Goal: Task Accomplishment & Management: Use online tool/utility

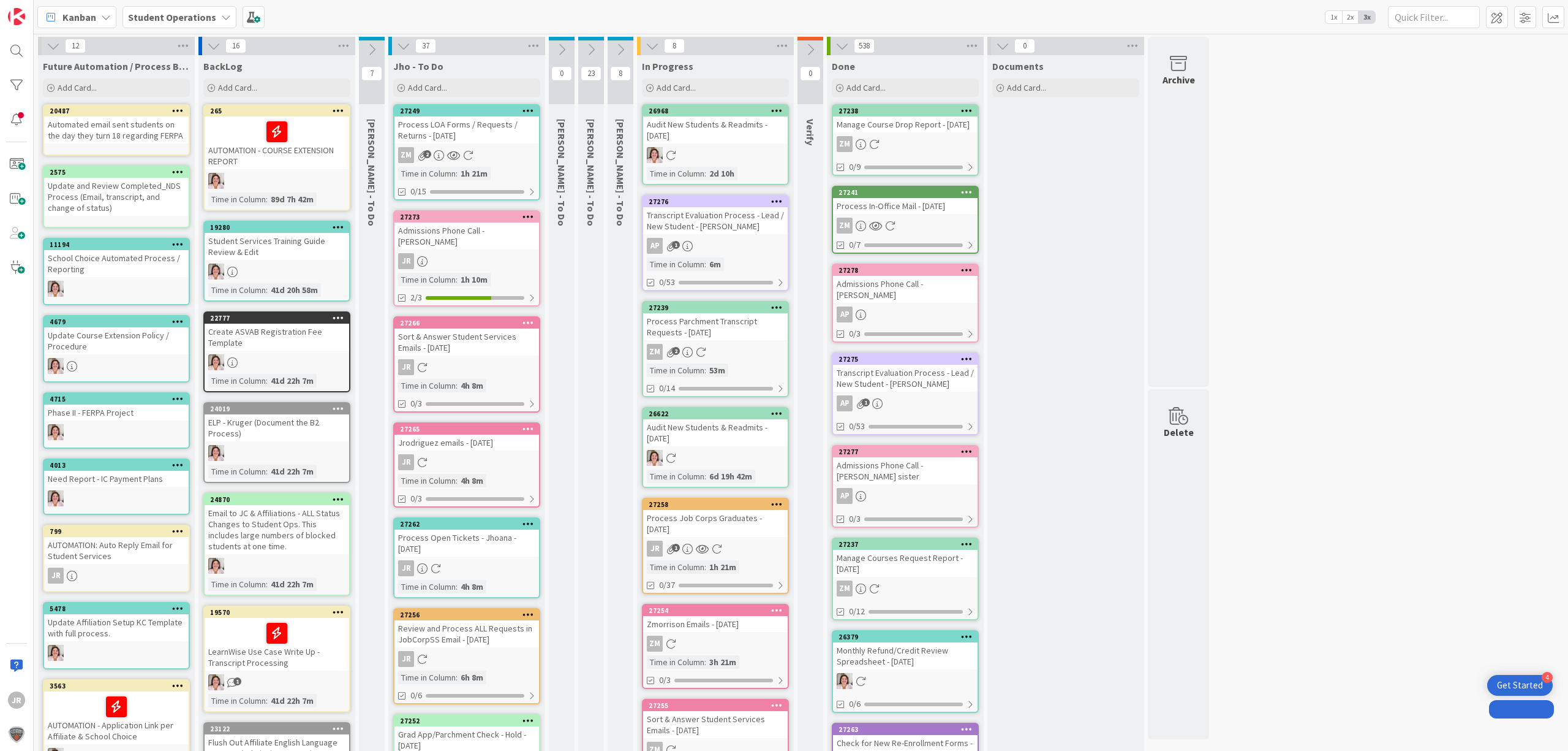
click at [433, 132] on div "Process LOA Forms / Requests / Returns - [DATE]" at bounding box center [466, 130] width 145 height 27
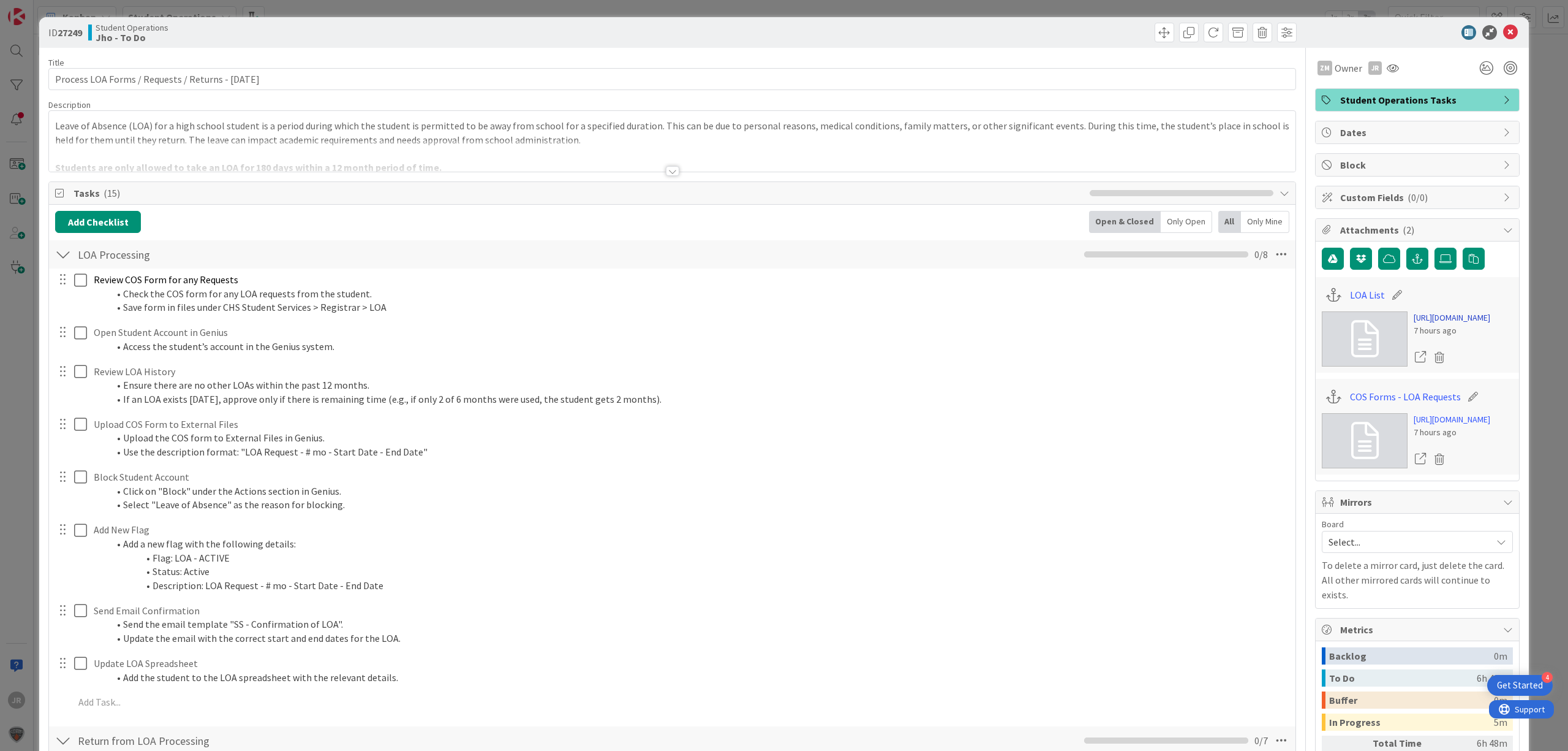
click at [1437, 324] on link "[URL][DOMAIN_NAME]" at bounding box center [1451, 317] width 76 height 13
click at [855, 6] on div "ID 27249 Student Operations Jho - To Do Title 51 / 128 Process LOA Forms / Requ…" at bounding box center [784, 375] width 1568 height 751
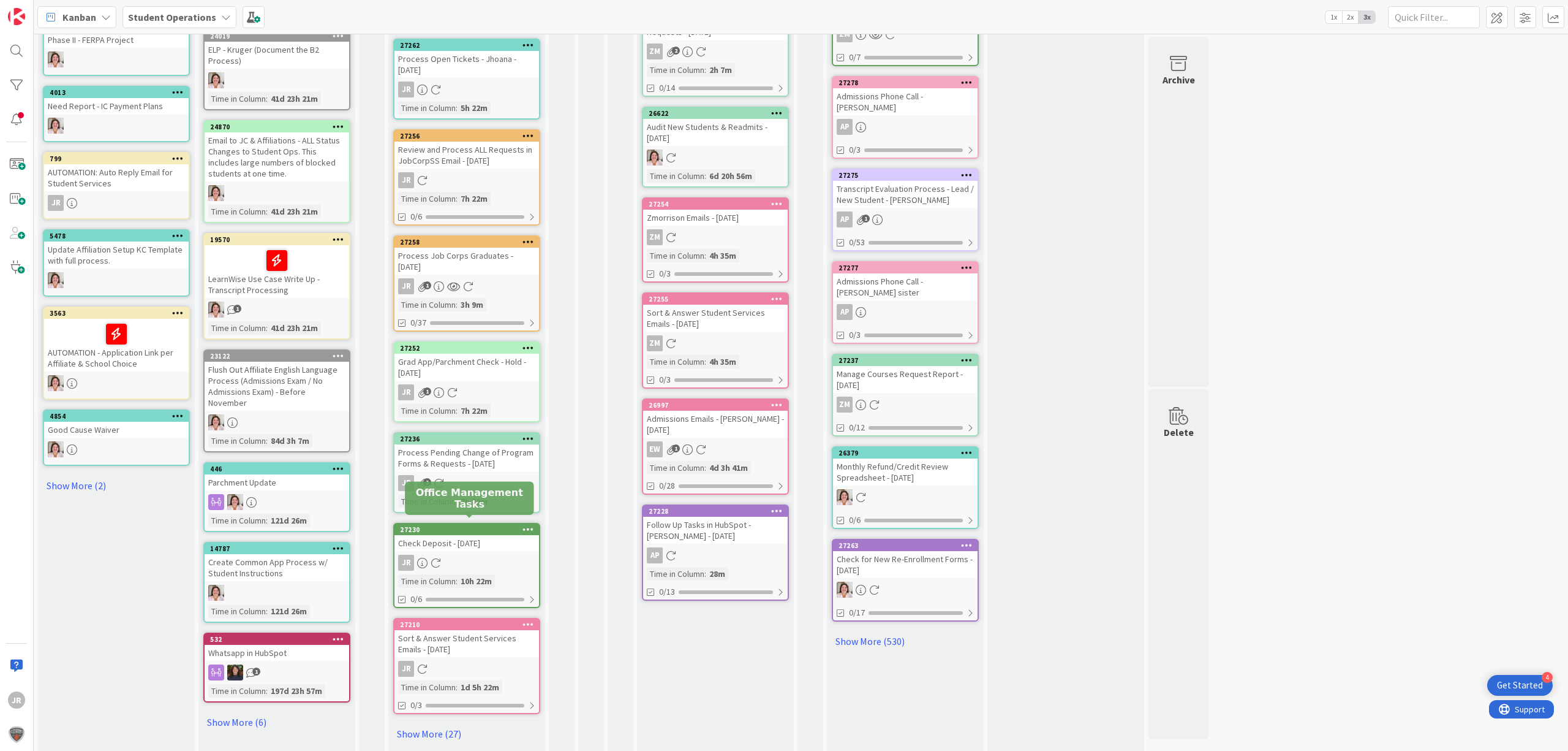
scroll to position [351, 0]
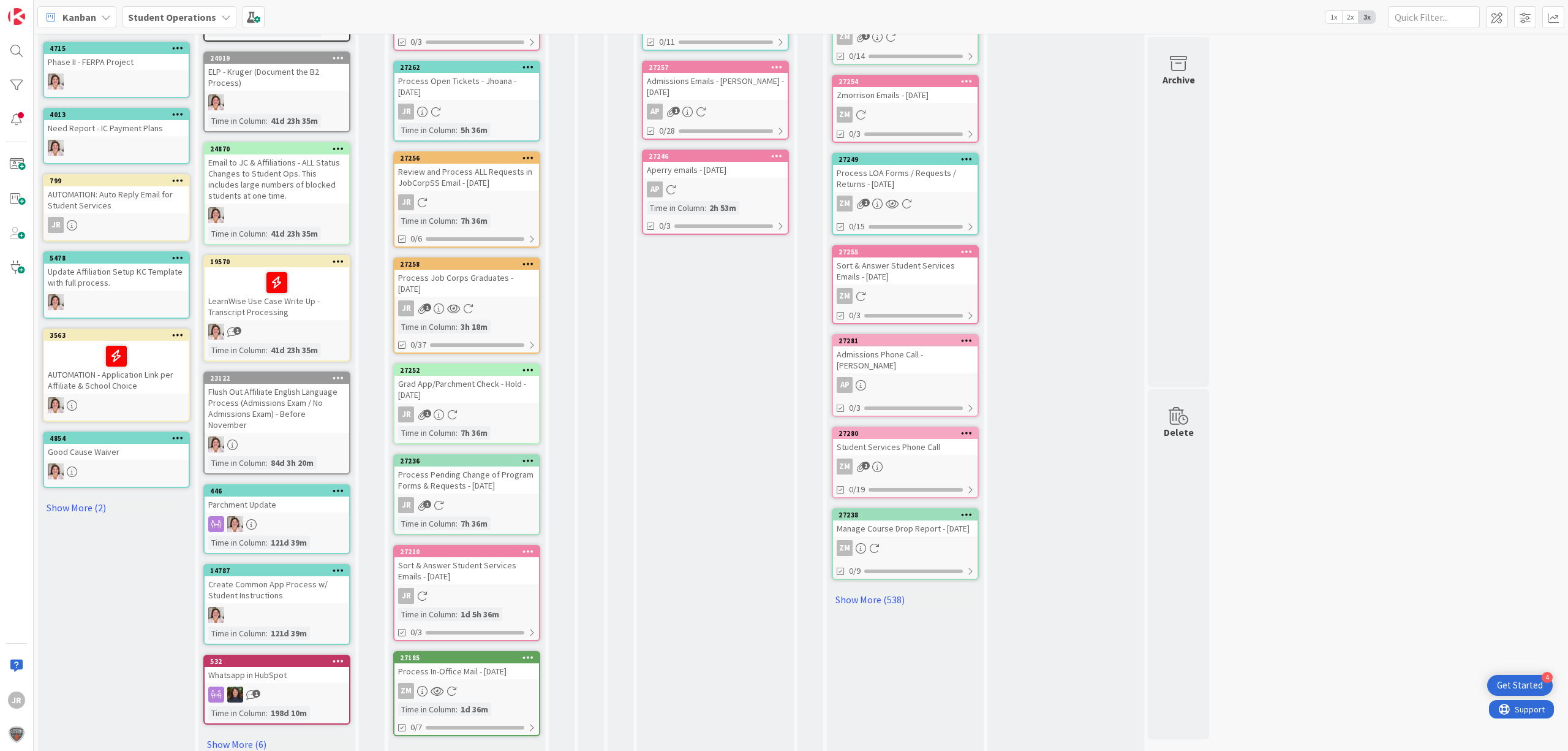
click at [747, 6] on div "Kanban Student Operations 1x 2x 3x" at bounding box center [800, 17] width 1534 height 33
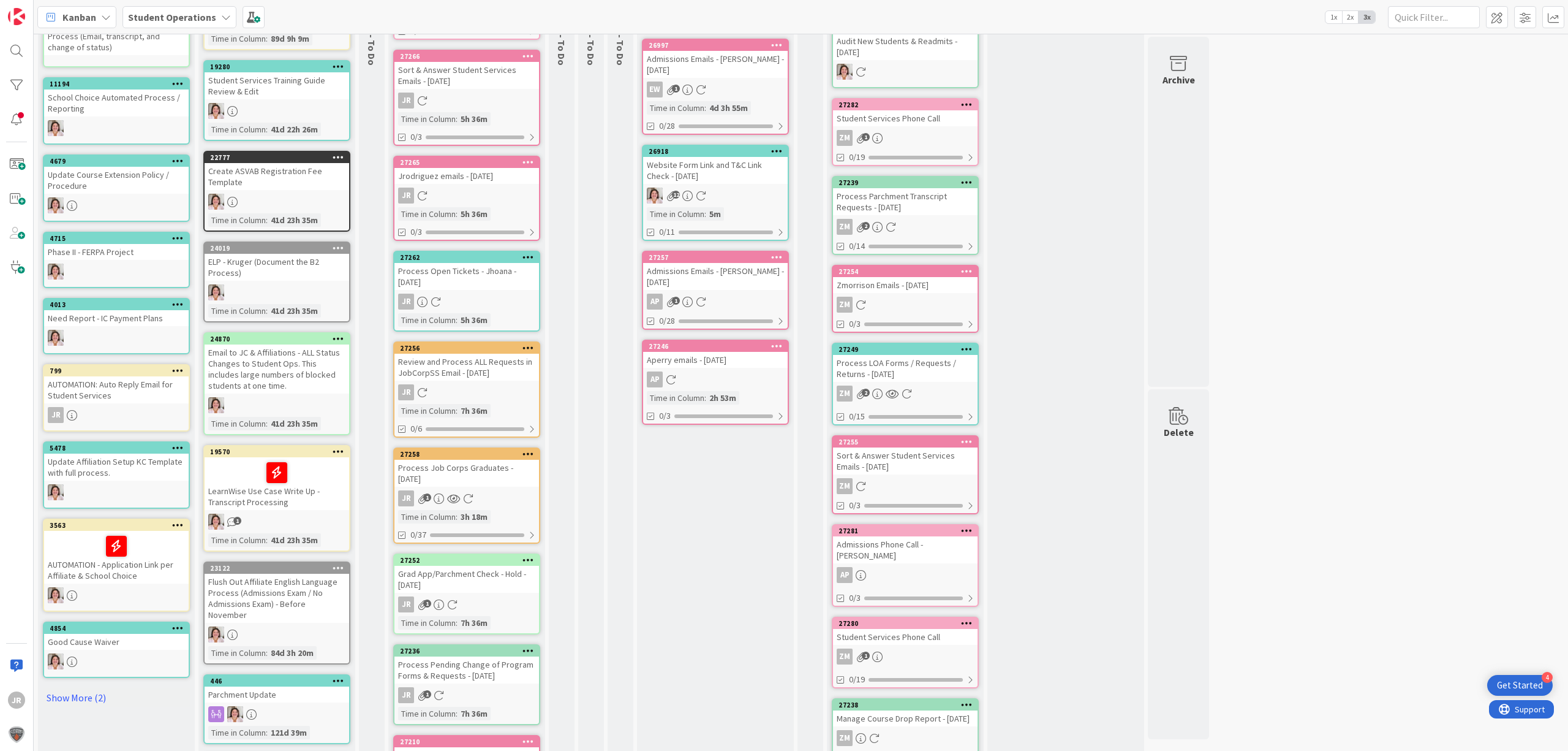
scroll to position [0, 0]
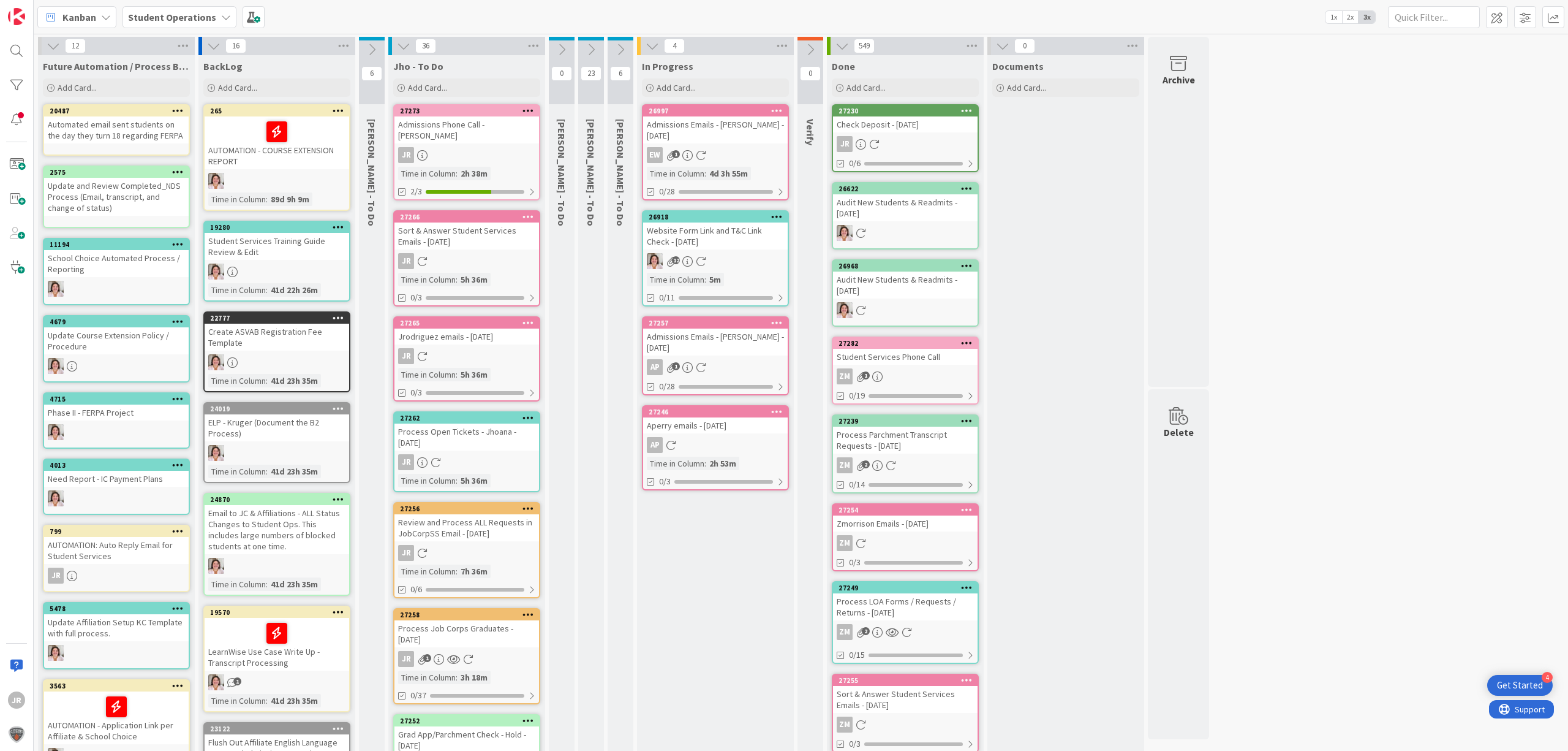
click at [894, 126] on div "Check Deposit - [DATE]" at bounding box center [904, 124] width 145 height 16
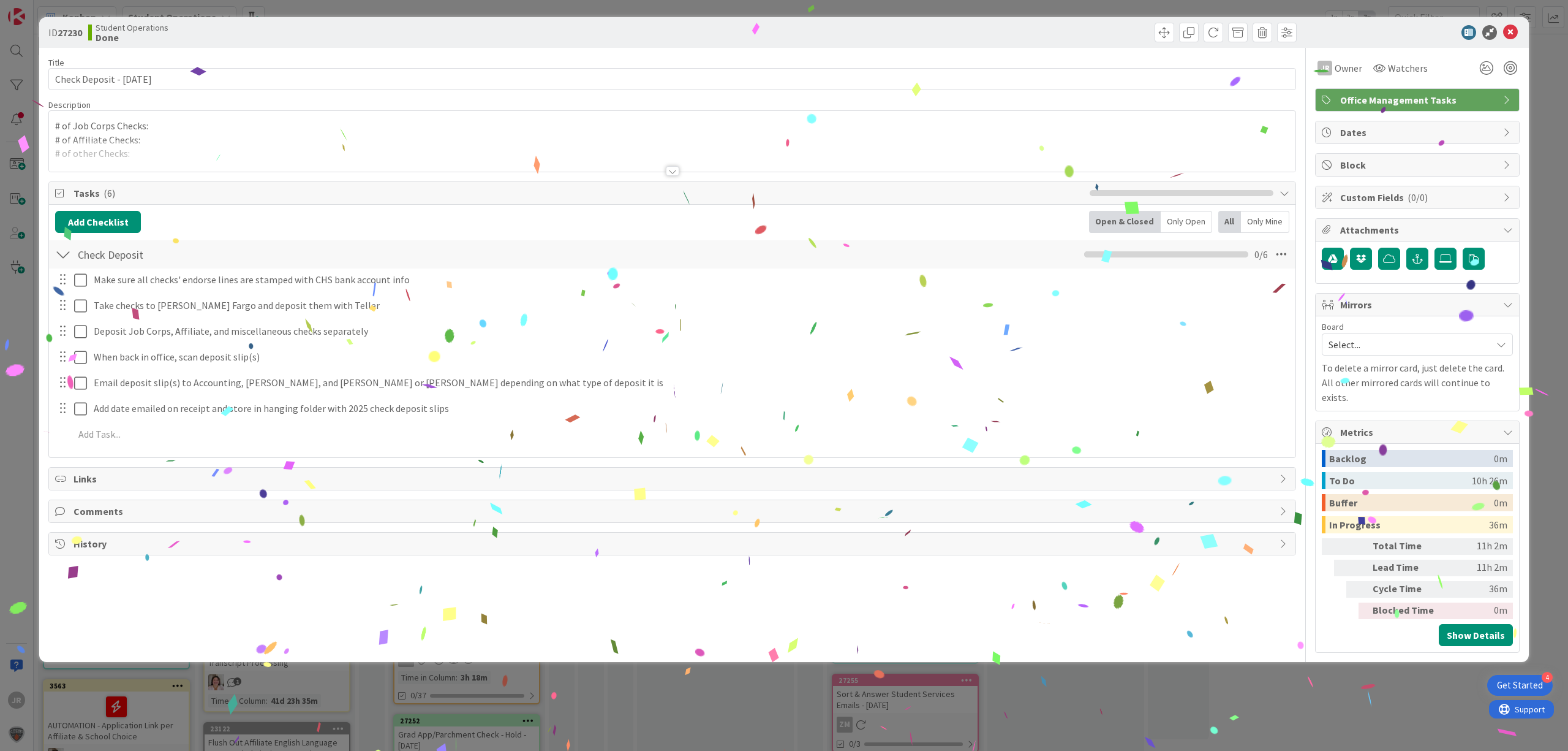
click at [184, 127] on p "# of Job Corps Checks:" at bounding box center [672, 126] width 1234 height 14
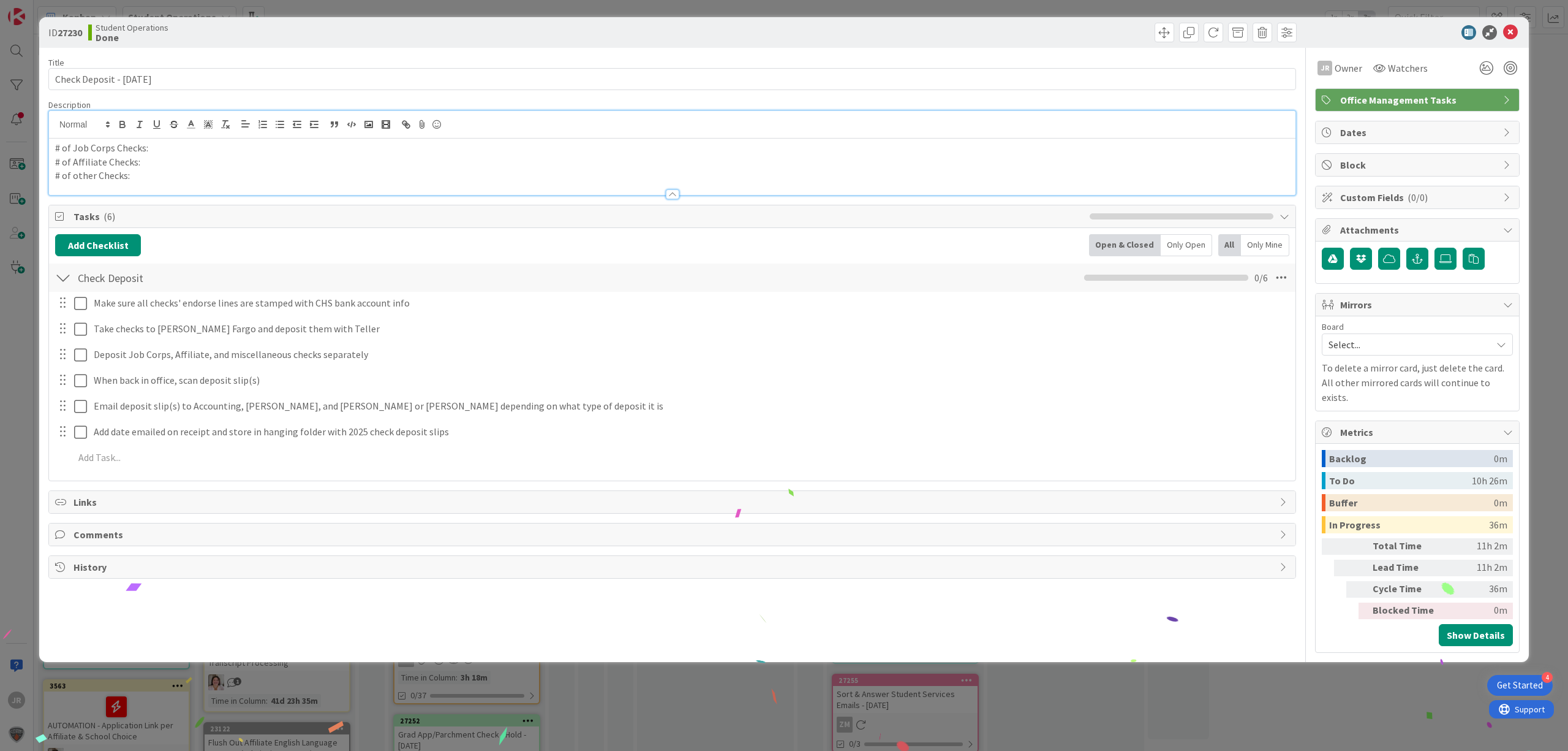
click at [192, 150] on p "# of Job Corps Checks:" at bounding box center [672, 147] width 1234 height 14
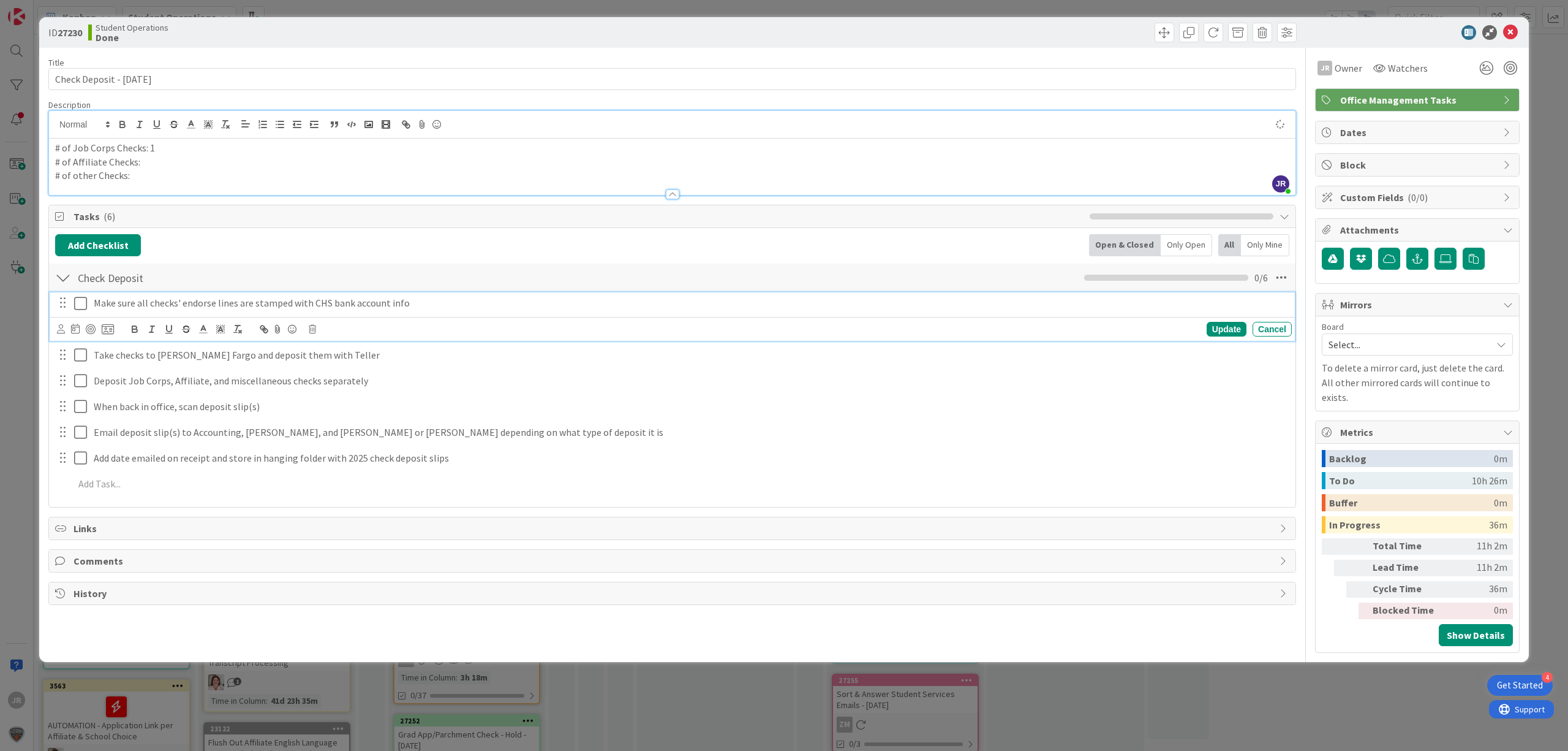
click at [84, 305] on icon at bounding box center [84, 303] width 18 height 15
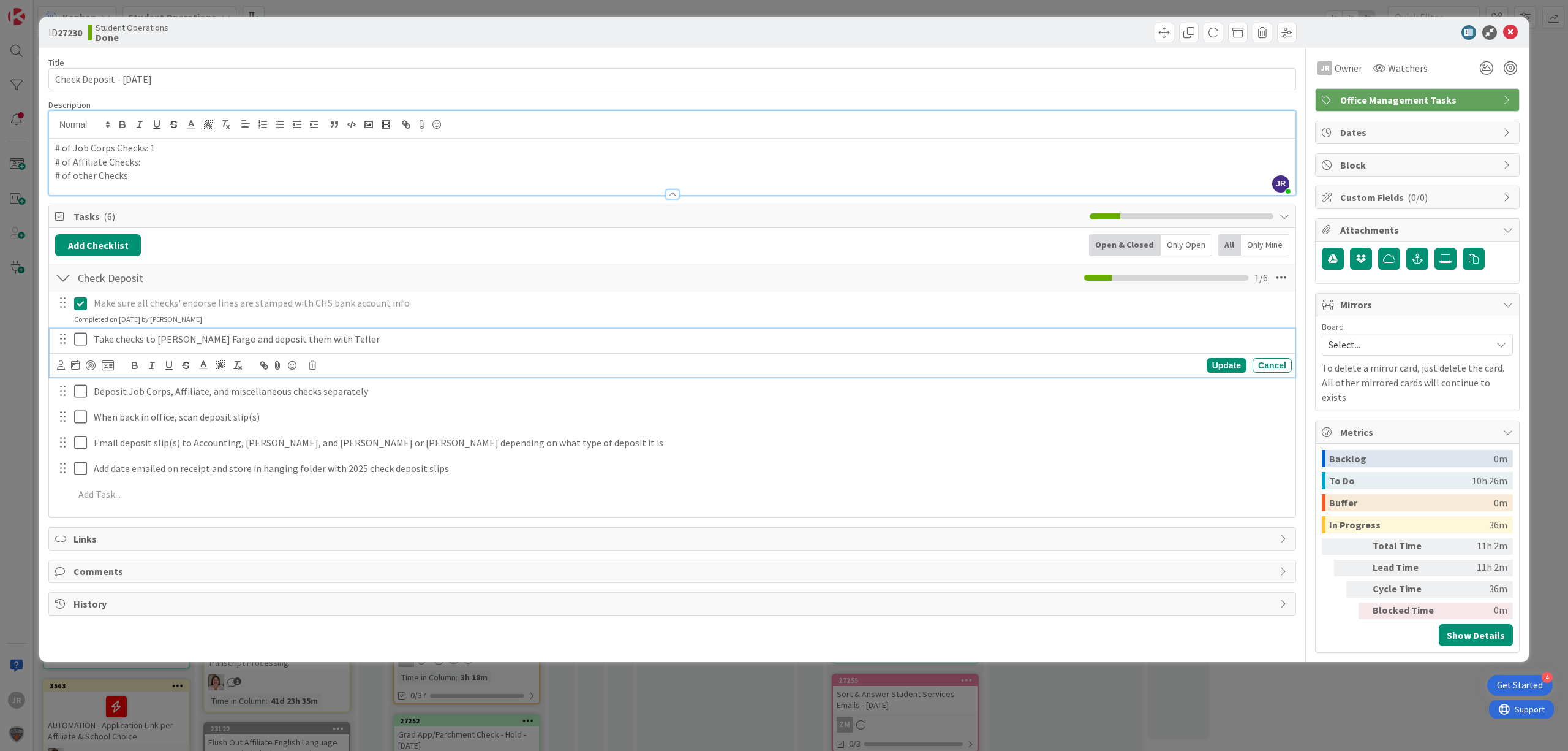
click at [79, 343] on icon at bounding box center [84, 339] width 18 height 15
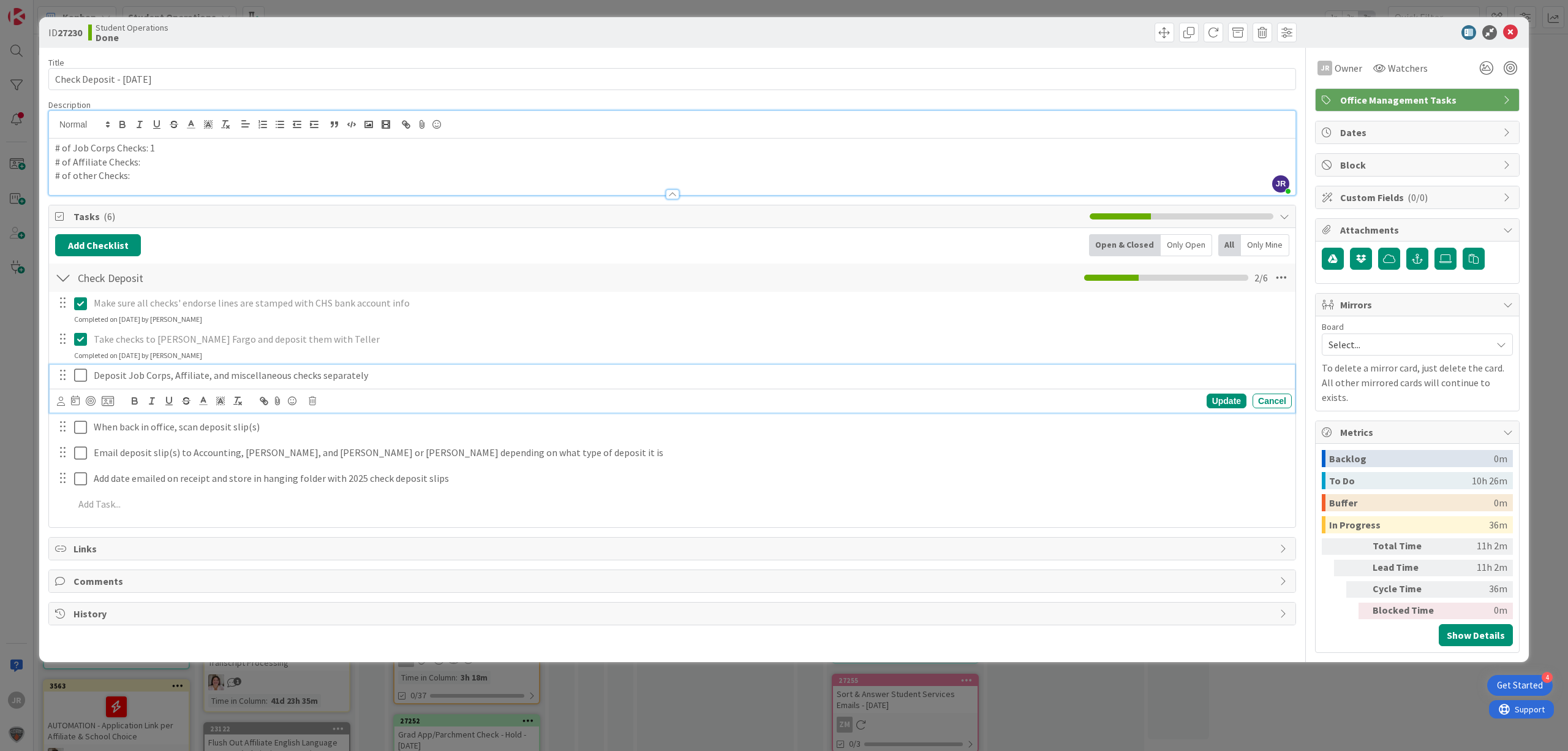
click at [79, 370] on icon at bounding box center [84, 375] width 18 height 15
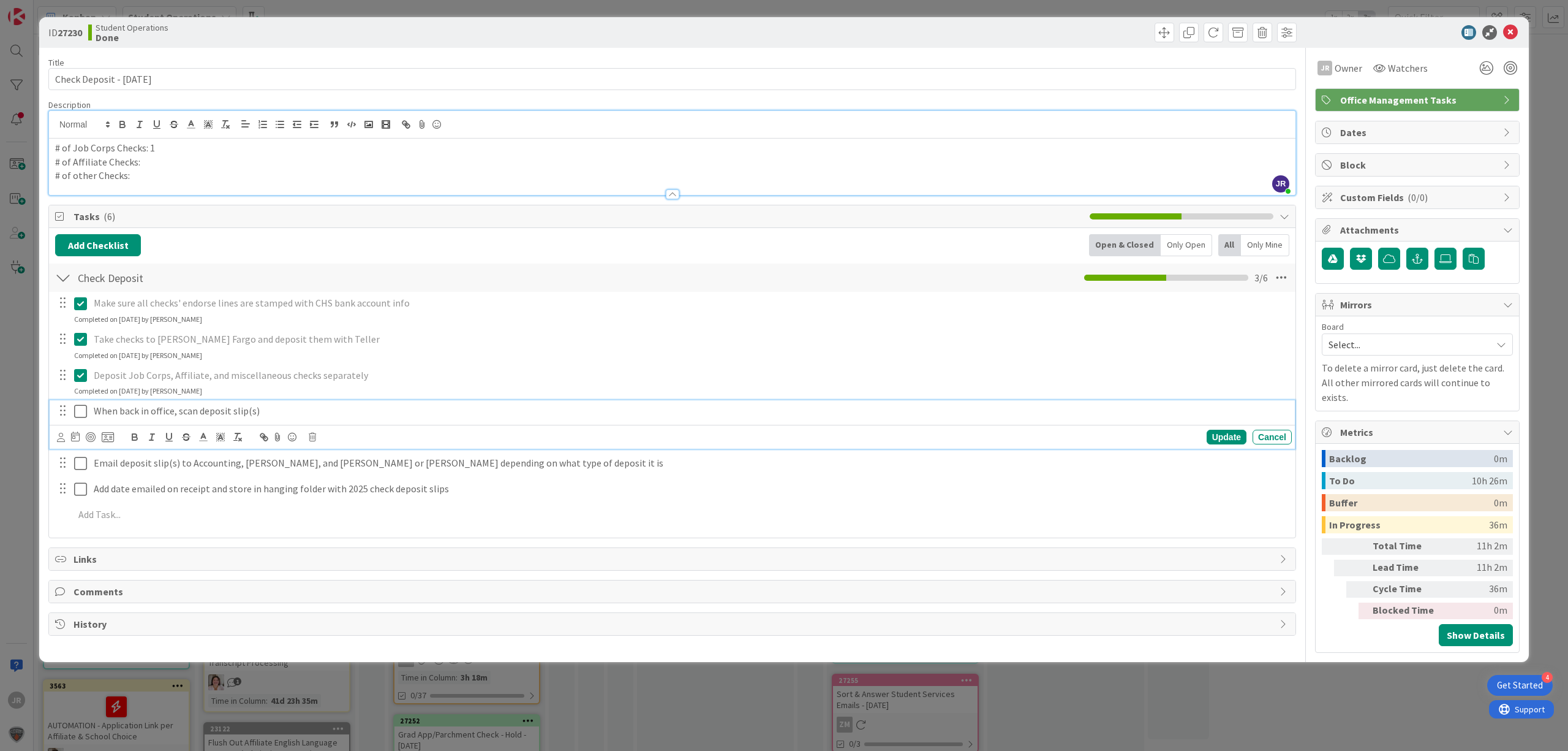
click at [79, 410] on icon at bounding box center [84, 411] width 18 height 15
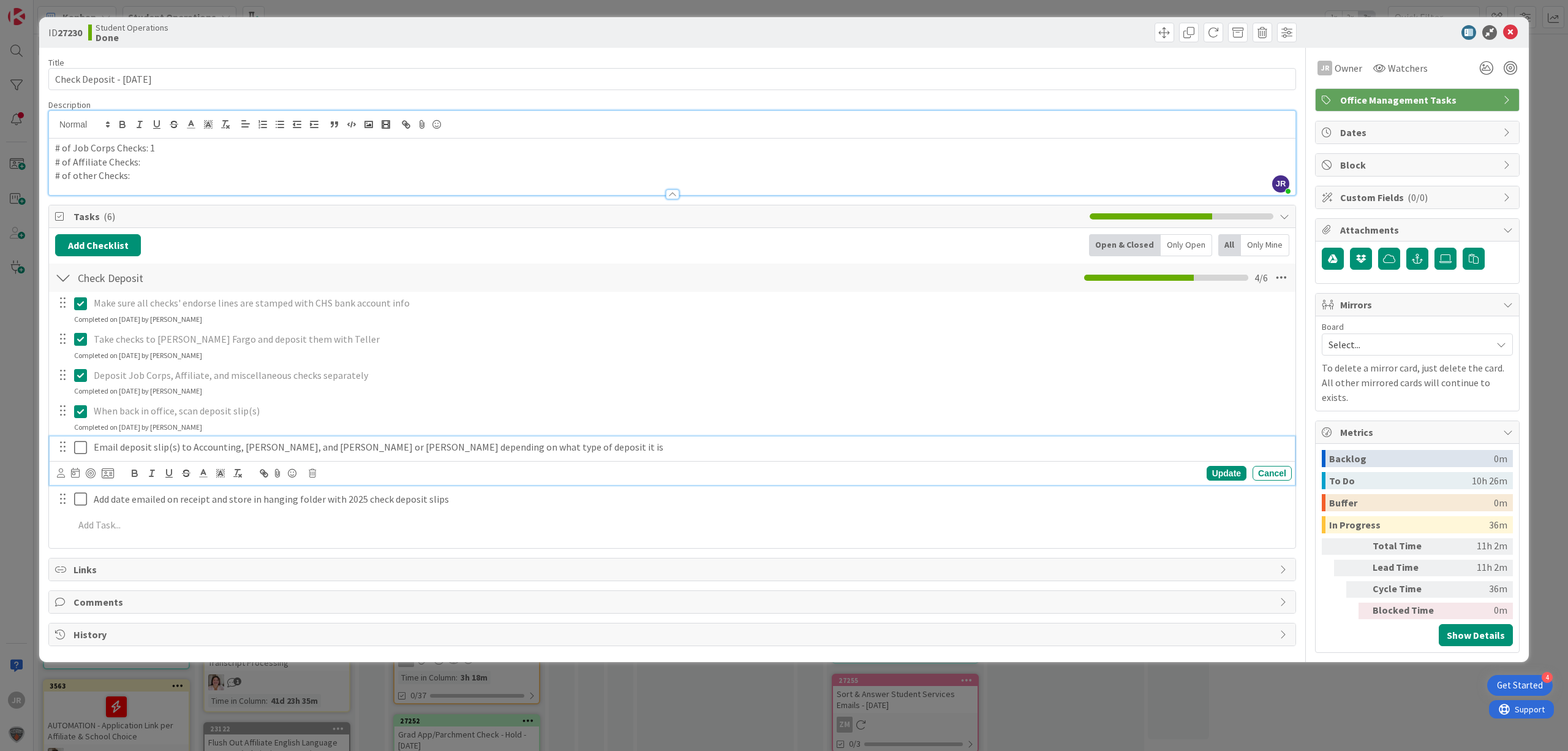
click at [85, 442] on icon at bounding box center [84, 447] width 18 height 15
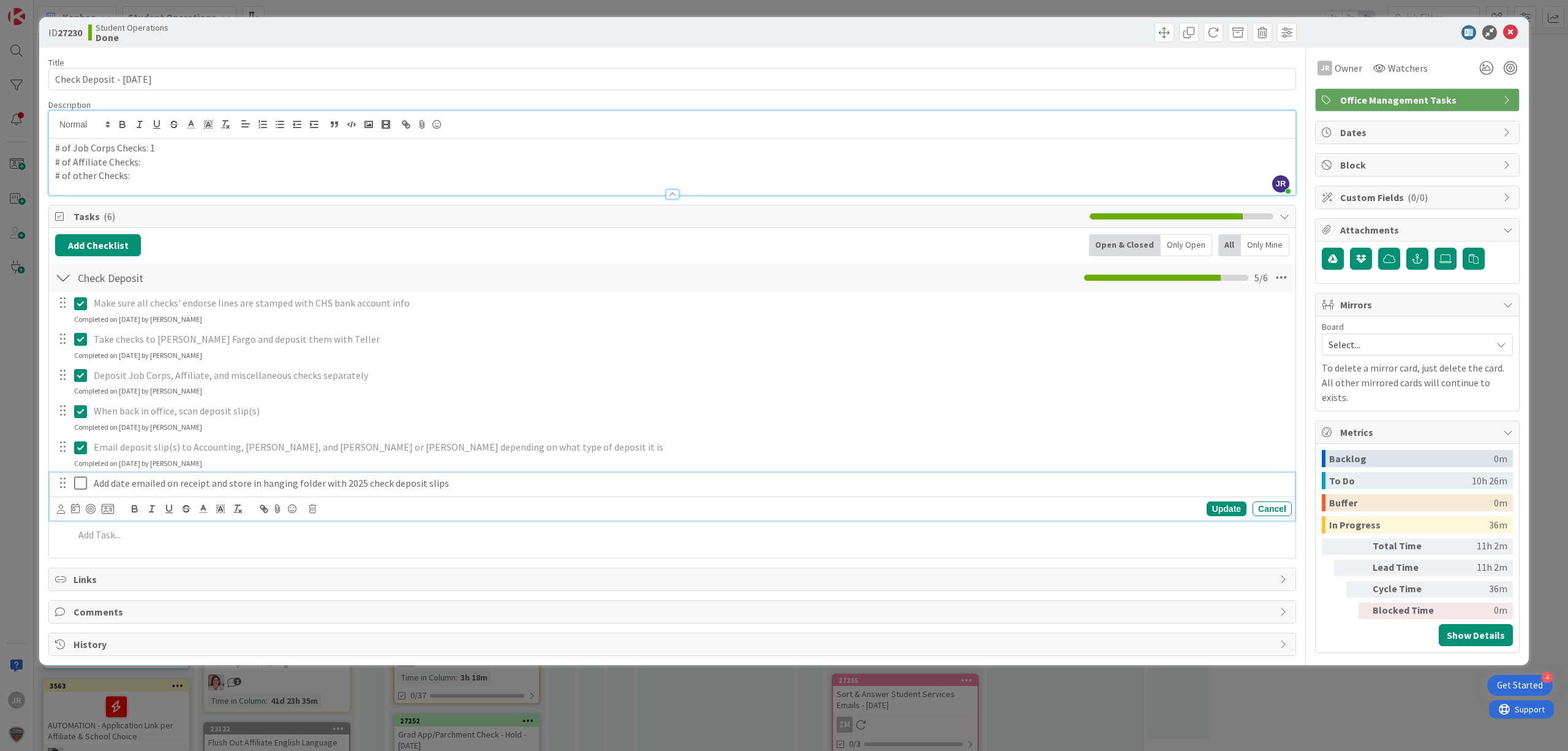
click at [81, 486] on icon at bounding box center [84, 483] width 18 height 15
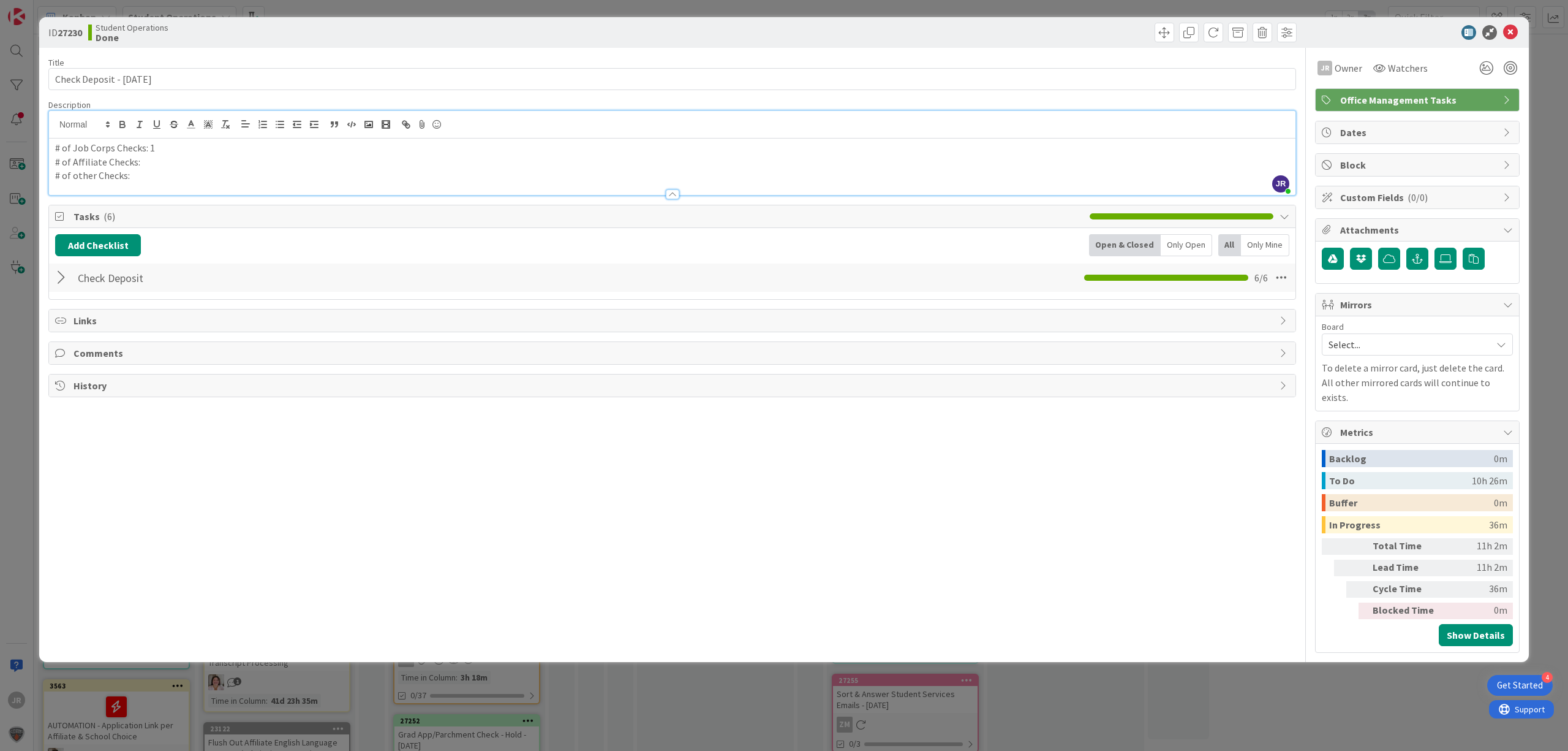
click at [1066, 6] on div "ID 27230 Student Operations Done Title 26 / 128 Check Deposit - [DATE] Descript…" at bounding box center [784, 375] width 1568 height 751
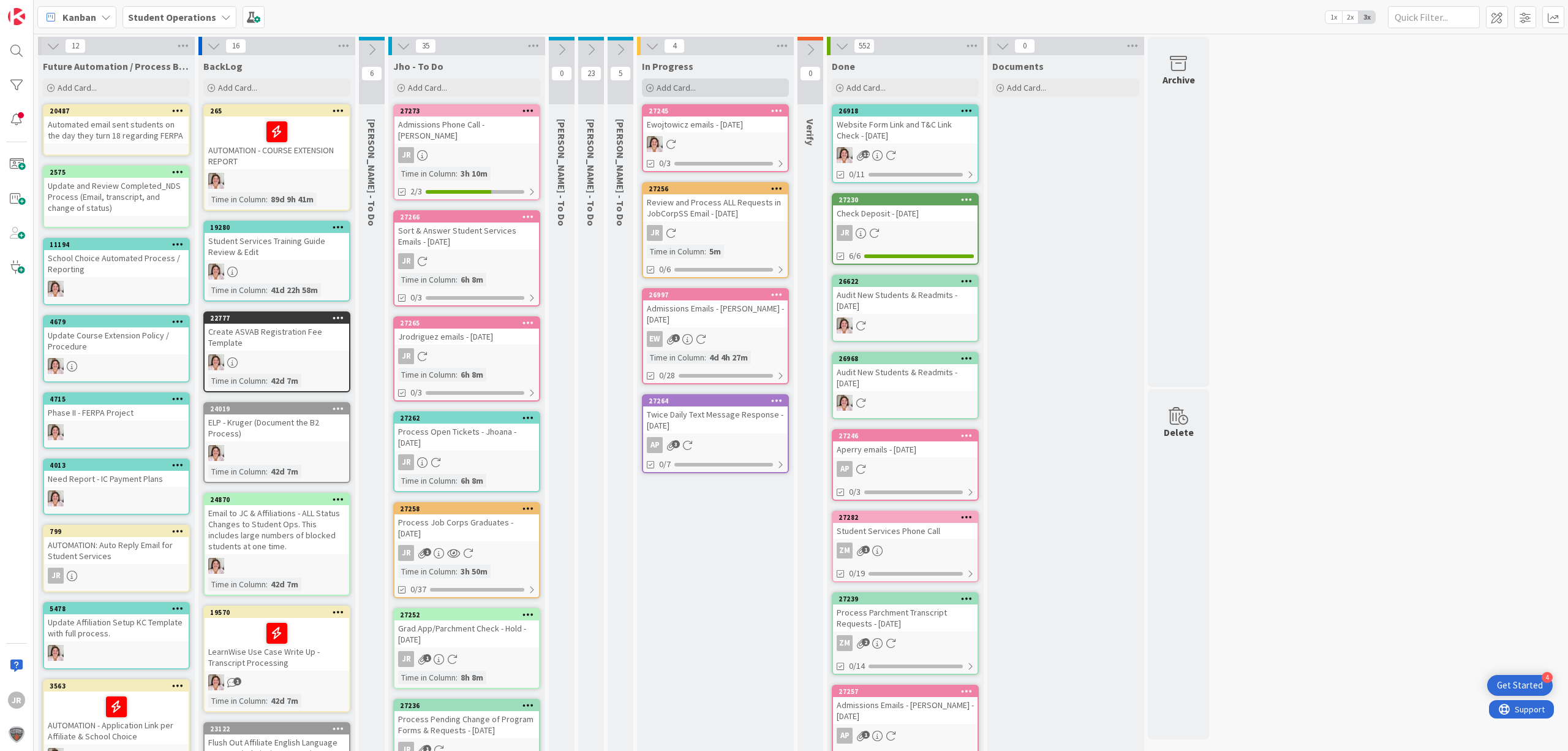
click at [751, 87] on div "Add Card..." at bounding box center [715, 88] width 147 height 18
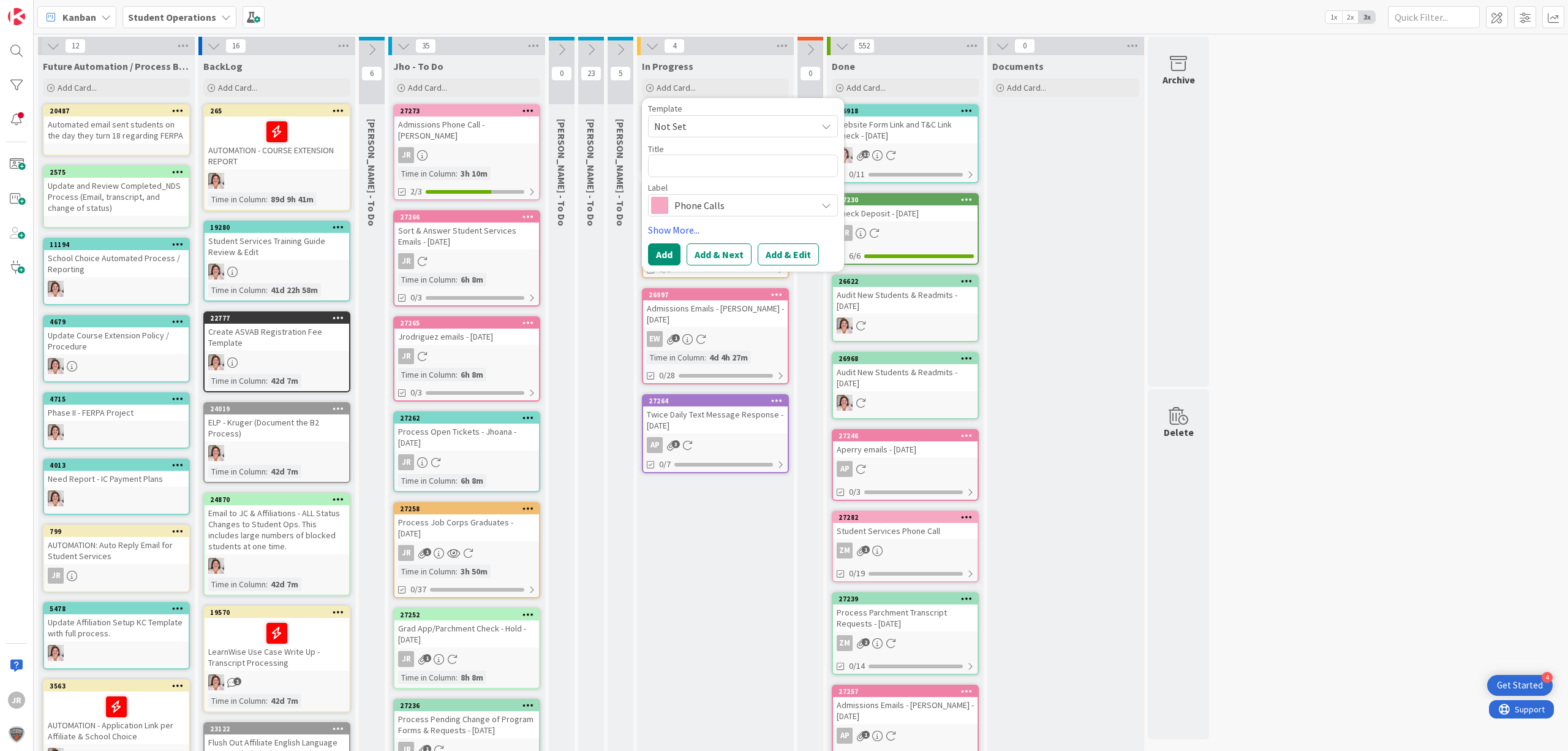
click at [760, 130] on span "Not Set" at bounding box center [730, 126] width 153 height 16
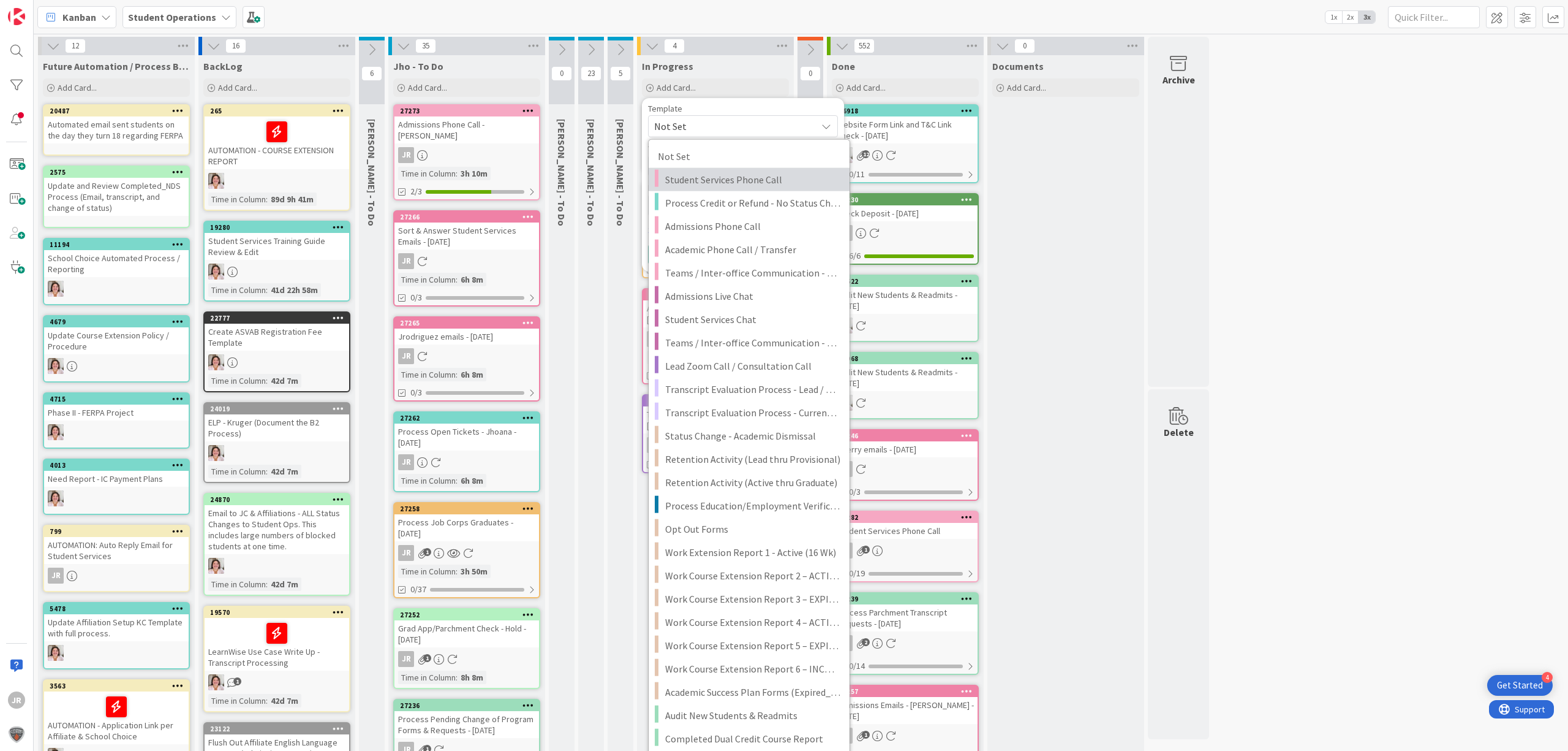
click at [771, 170] on link "Student Services Phone Call" at bounding box center [749, 180] width 201 height 23
type textarea "x"
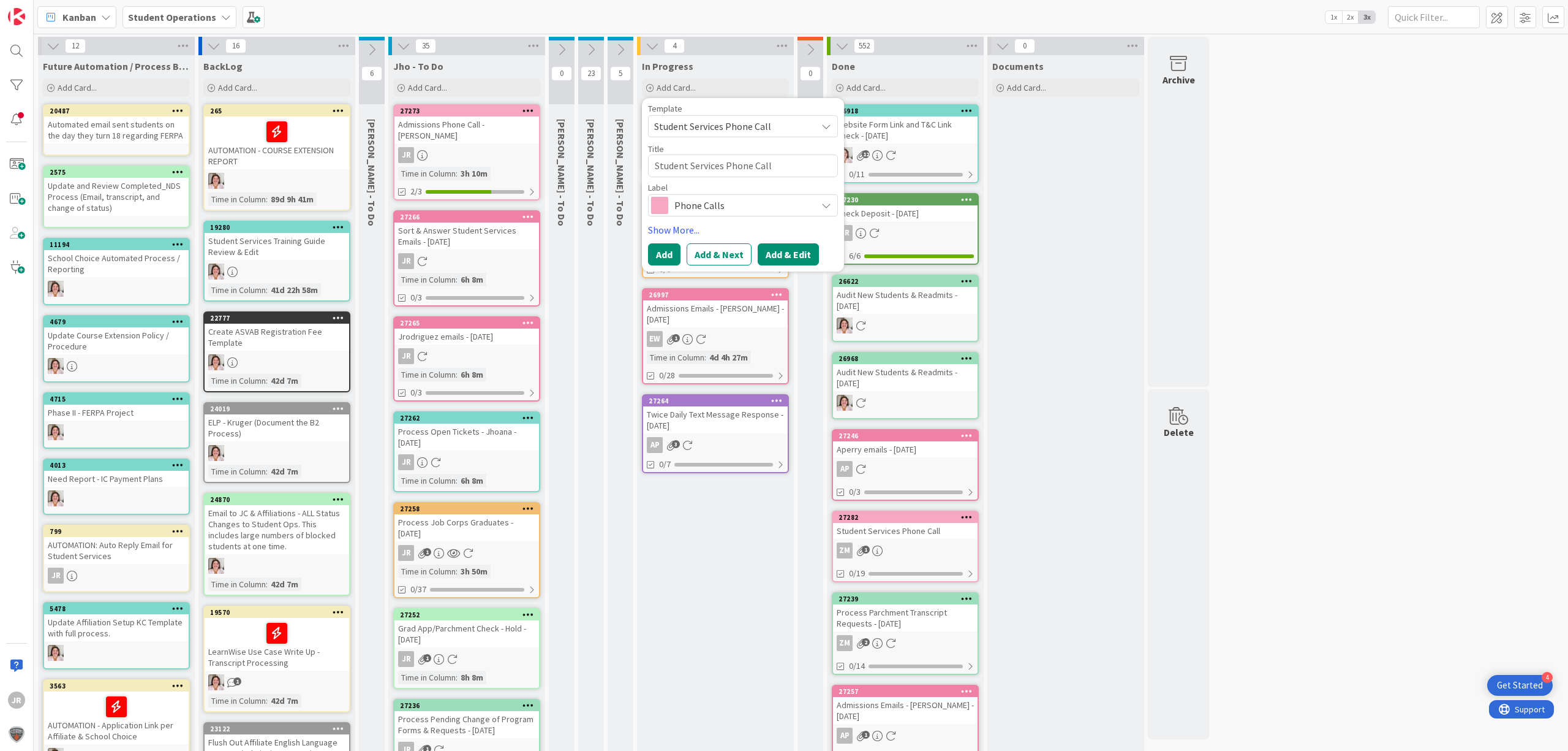
click at [803, 254] on button "Add & Edit" at bounding box center [787, 255] width 61 height 22
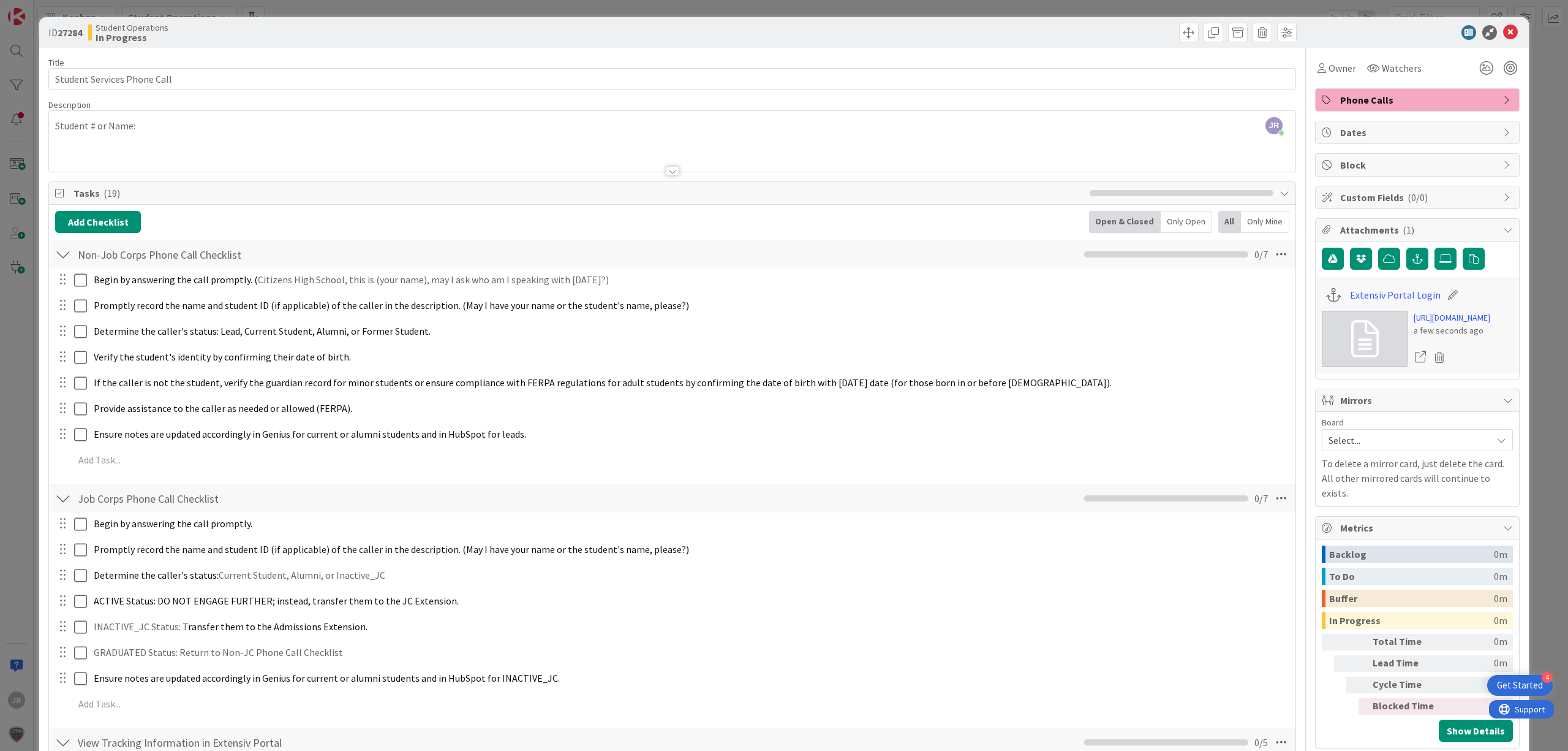
click at [442, 150] on div at bounding box center [672, 156] width 1246 height 31
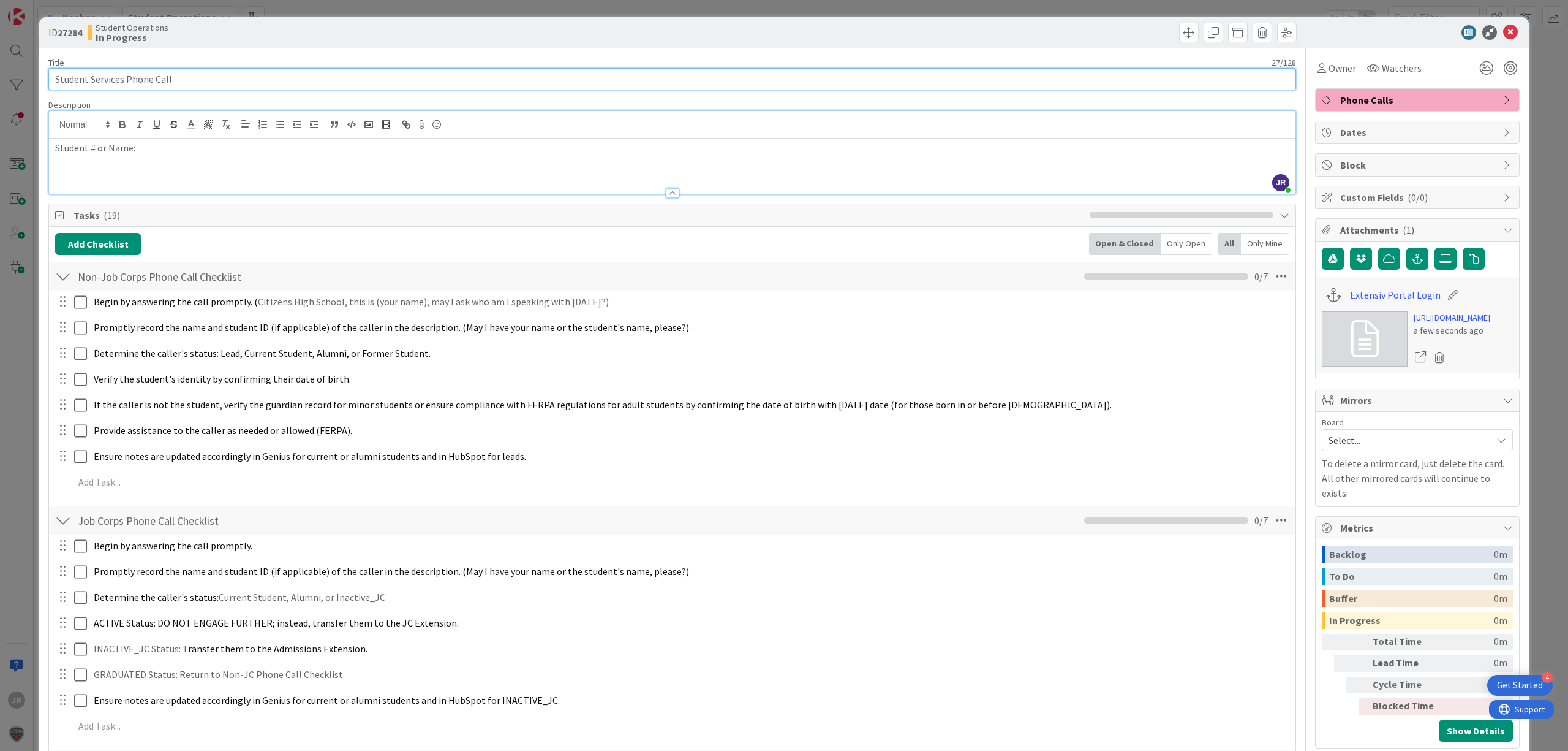
click at [278, 84] on input "Student Services Phone Call" at bounding box center [672, 79] width 1248 height 22
type input "Student Services Phone Call - [PERSON_NAME]"
click at [1328, 69] on span "Owner" at bounding box center [1341, 68] width 28 height 15
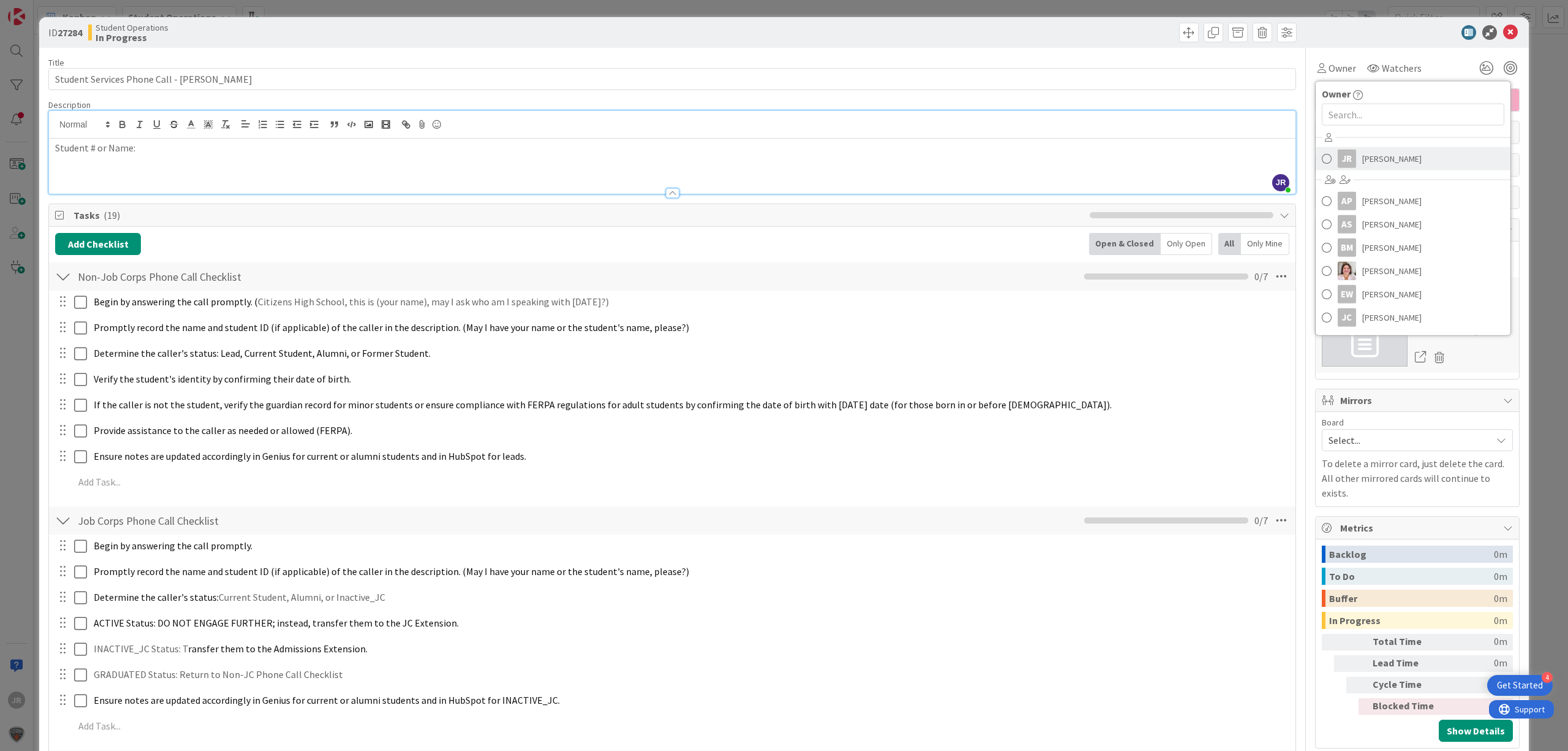
click at [1347, 150] on div "JR [PERSON_NAME] AP [PERSON_NAME] AS [PERSON_NAME] BM [PERSON_NAME] [PERSON_NAM…" at bounding box center [1412, 229] width 195 height 203
click at [1347, 154] on link "JR [PERSON_NAME]" at bounding box center [1412, 159] width 195 height 23
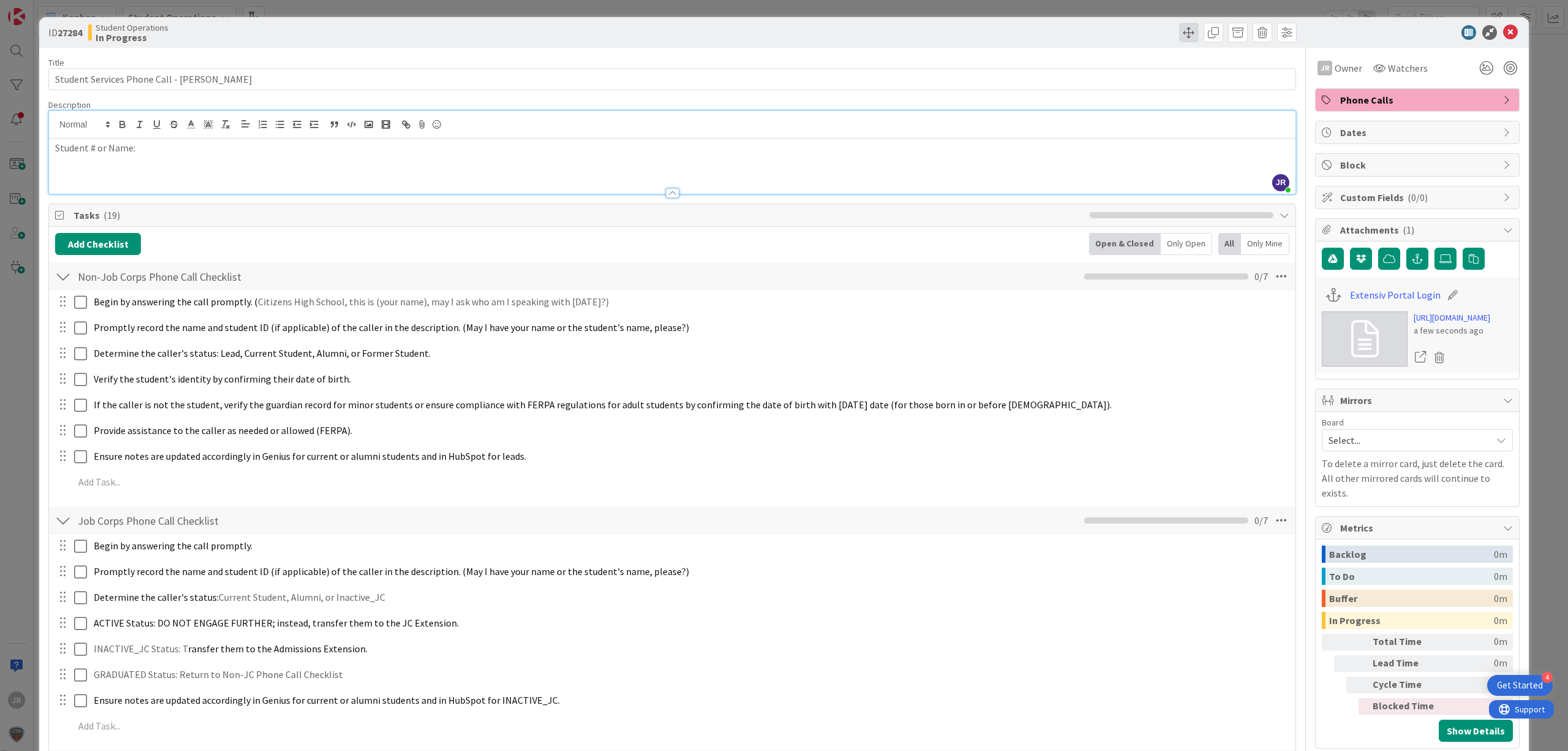
click at [1179, 35] on span at bounding box center [1188, 32] width 19 height 19
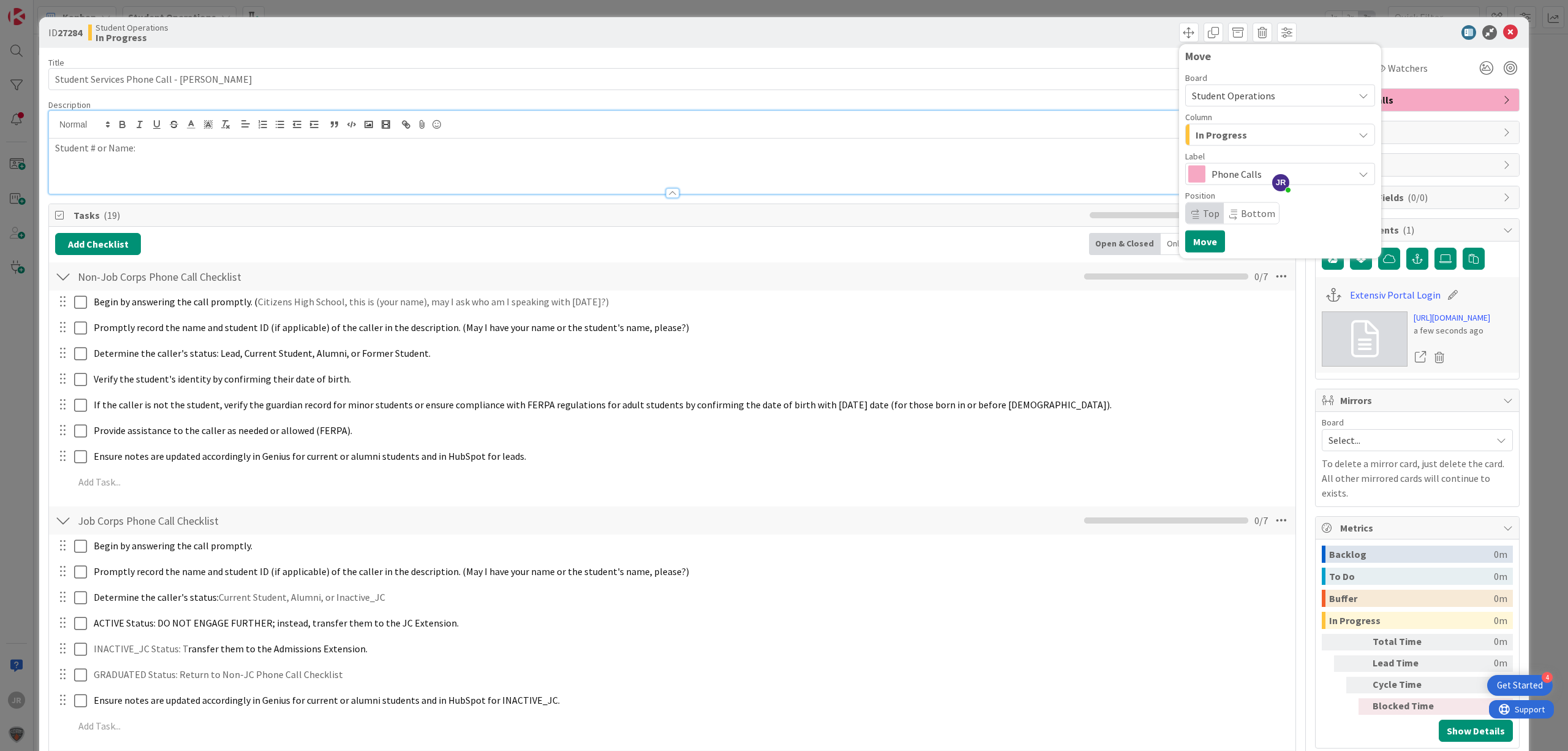
click at [1214, 136] on span "In Progress" at bounding box center [1221, 134] width 51 height 16
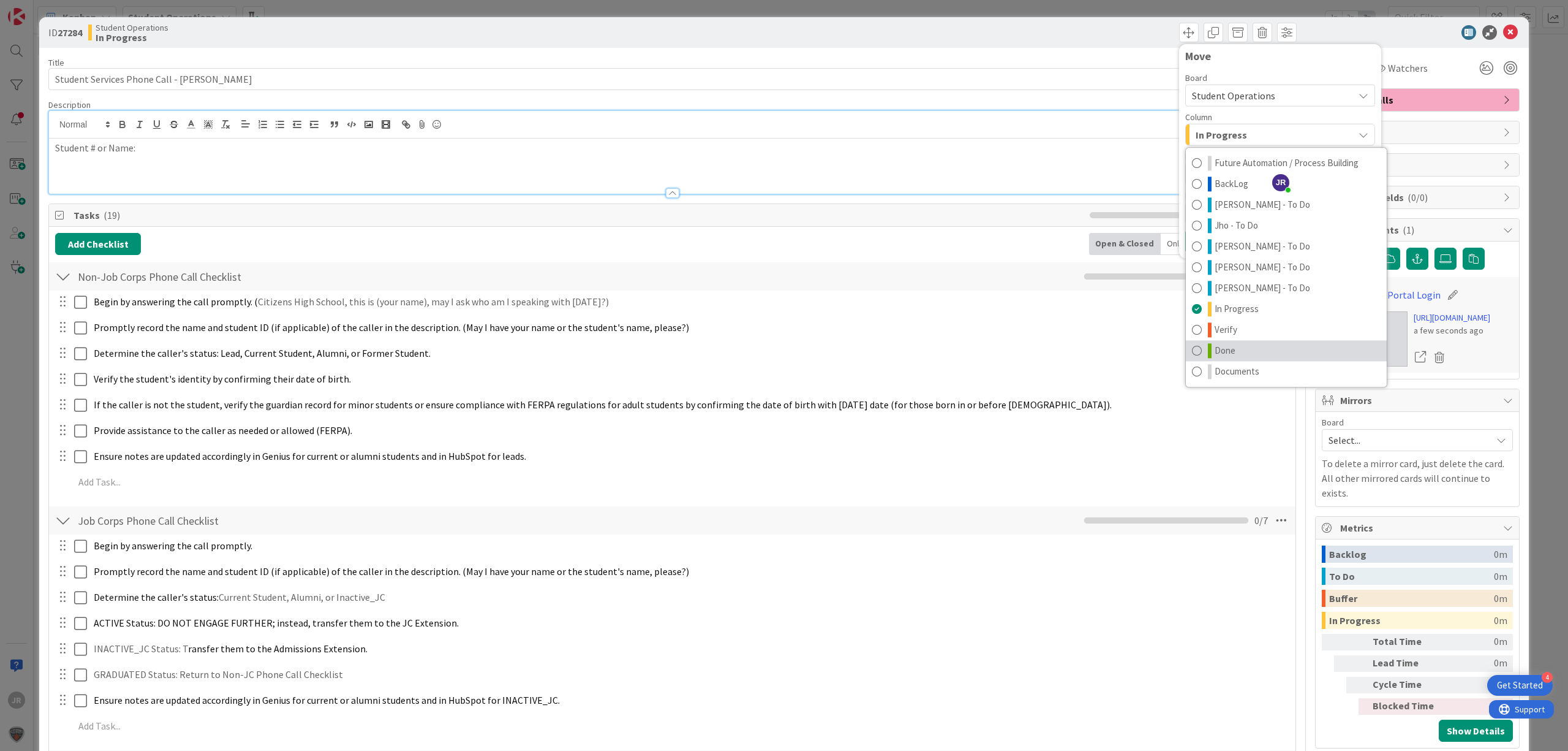
click at [1262, 344] on link "Done" at bounding box center [1286, 350] width 201 height 21
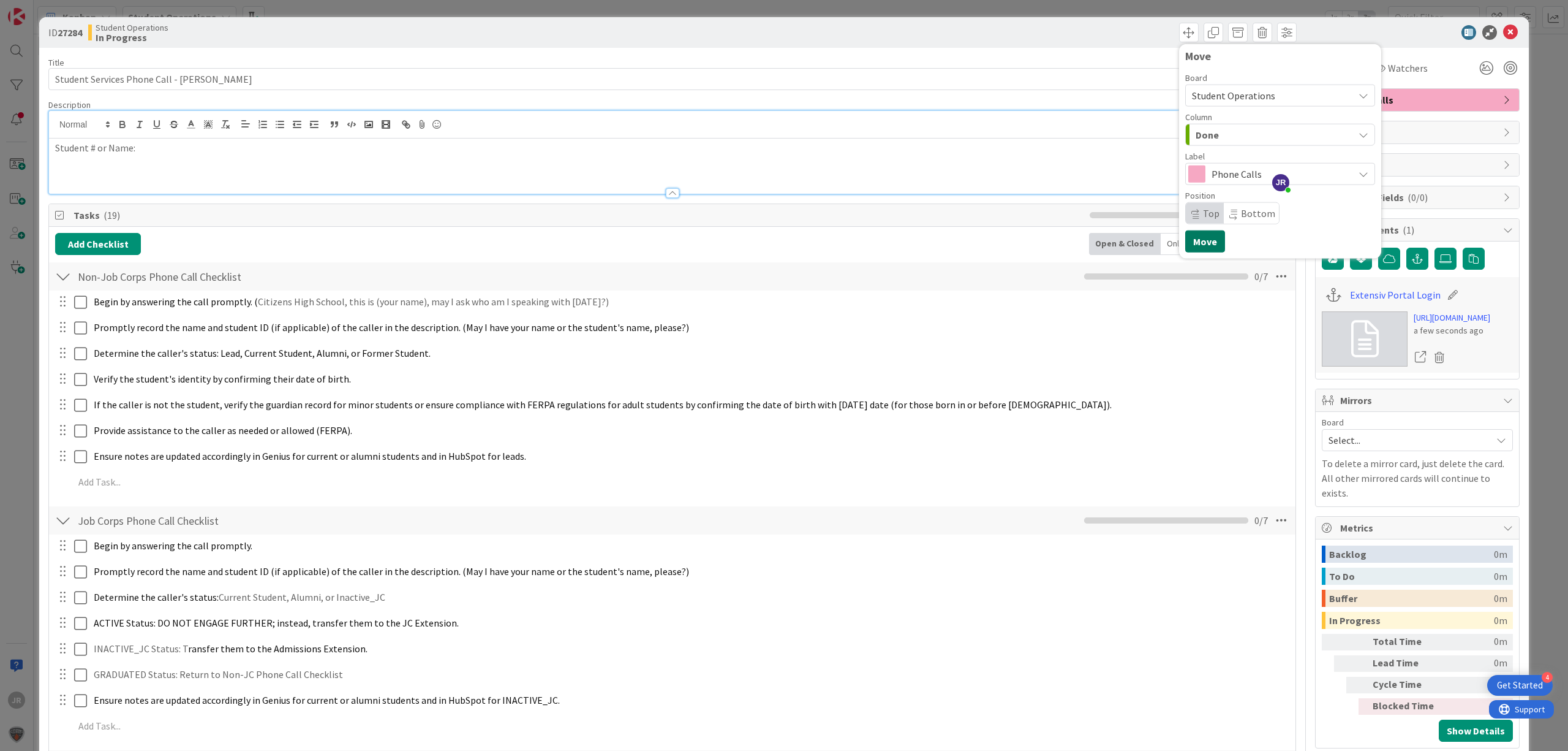
click at [1196, 236] on button "Move" at bounding box center [1205, 241] width 40 height 22
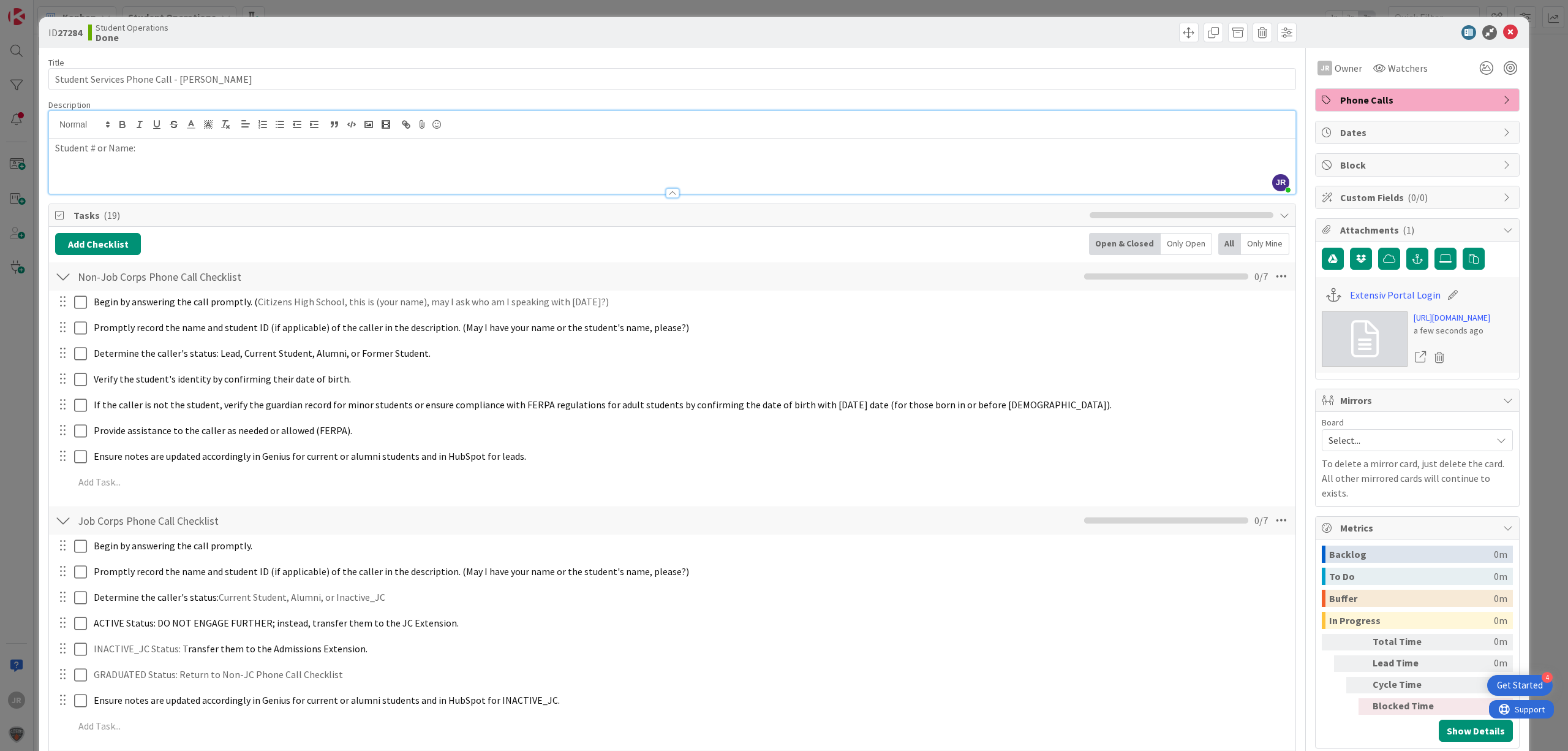
click at [981, 6] on div "ID 27284 Student Operations Done Move Move Title 42 / 128 Student Services Phon…" at bounding box center [784, 375] width 1568 height 751
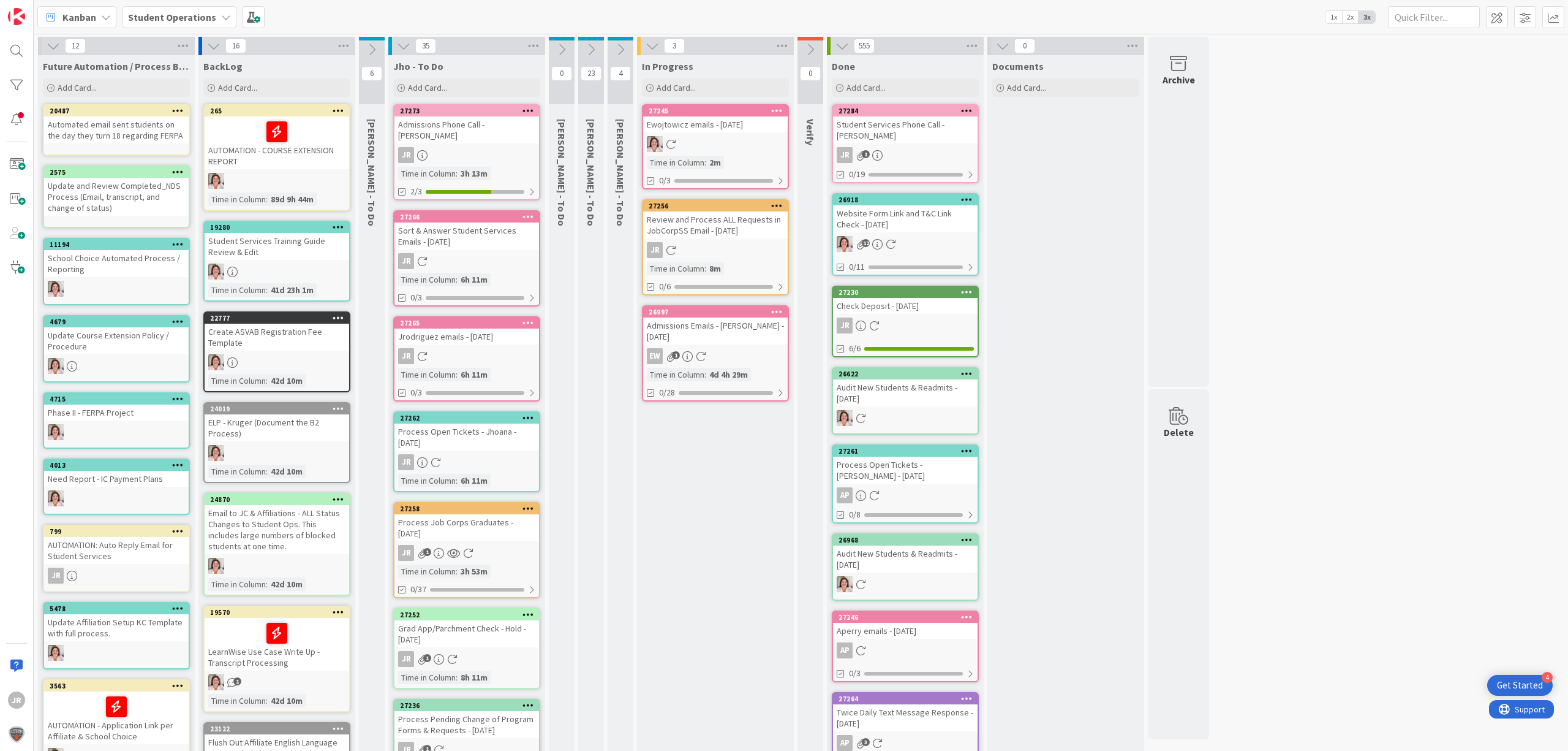
drag, startPoint x: 777, startPoint y: 96, endPoint x: 760, endPoint y: 122, distance: 31.1
click at [777, 95] on div "Add Card..." at bounding box center [715, 88] width 147 height 18
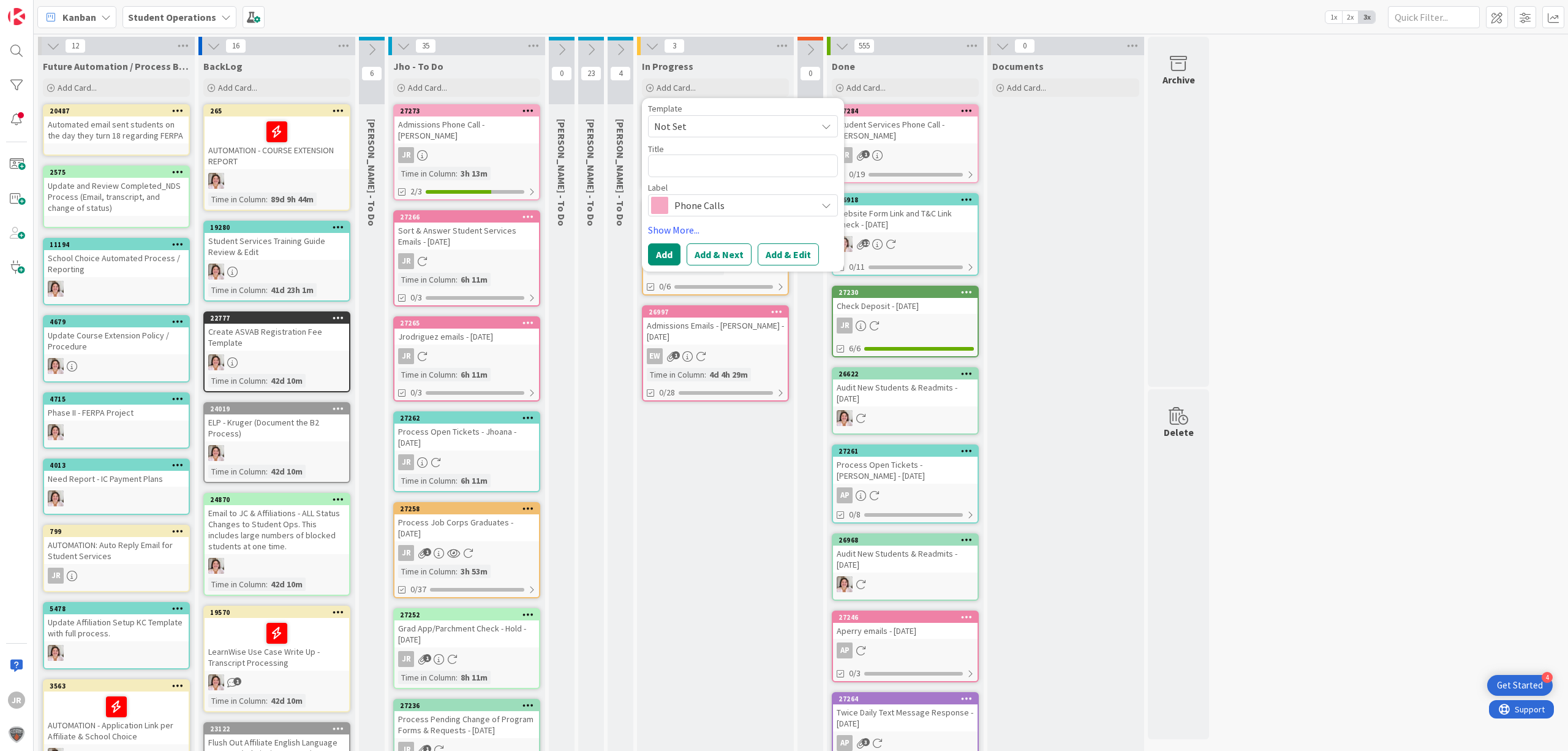
click at [745, 131] on span "Not Set" at bounding box center [730, 126] width 153 height 16
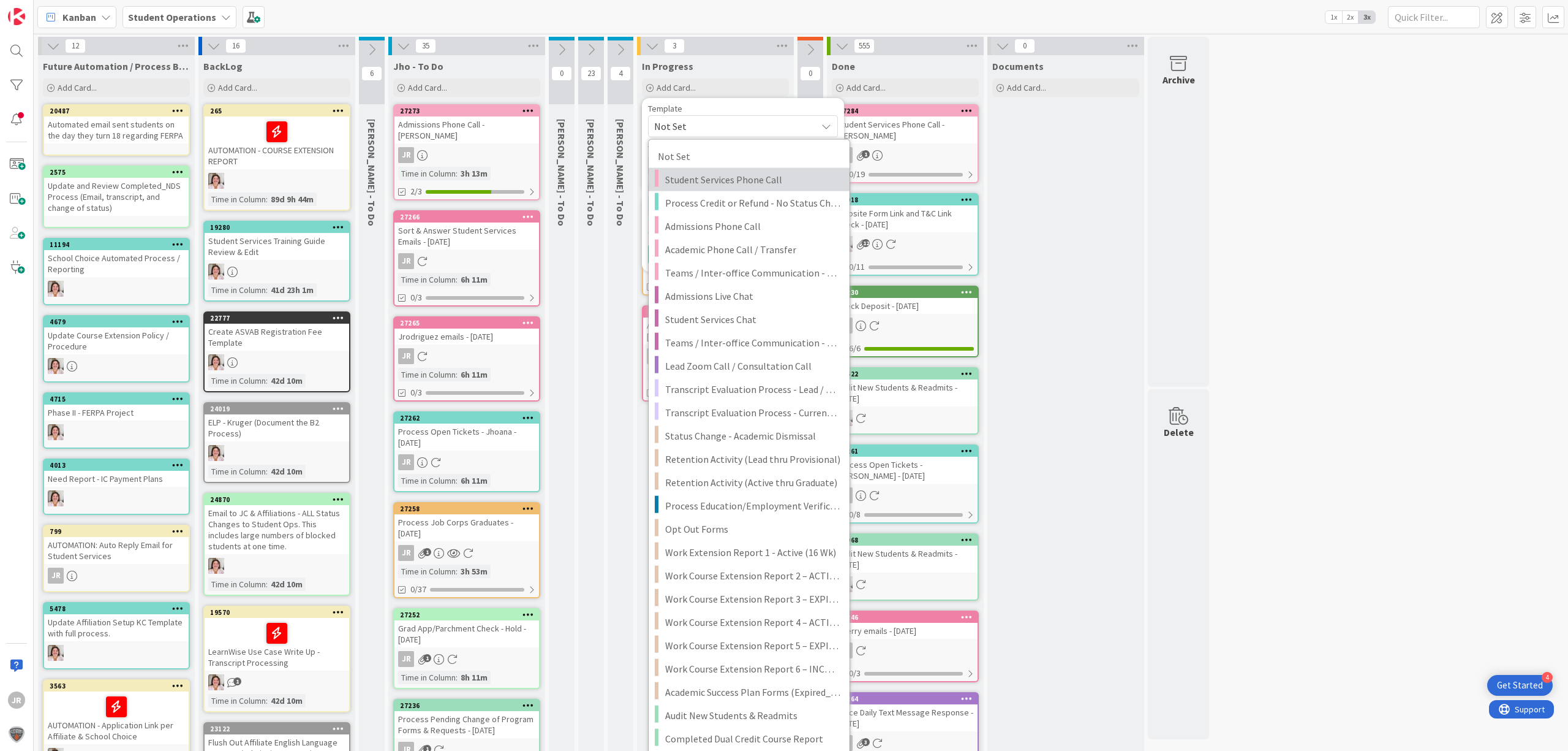
click at [714, 175] on span "Student Services Phone Call" at bounding box center [752, 179] width 175 height 16
type textarea "x"
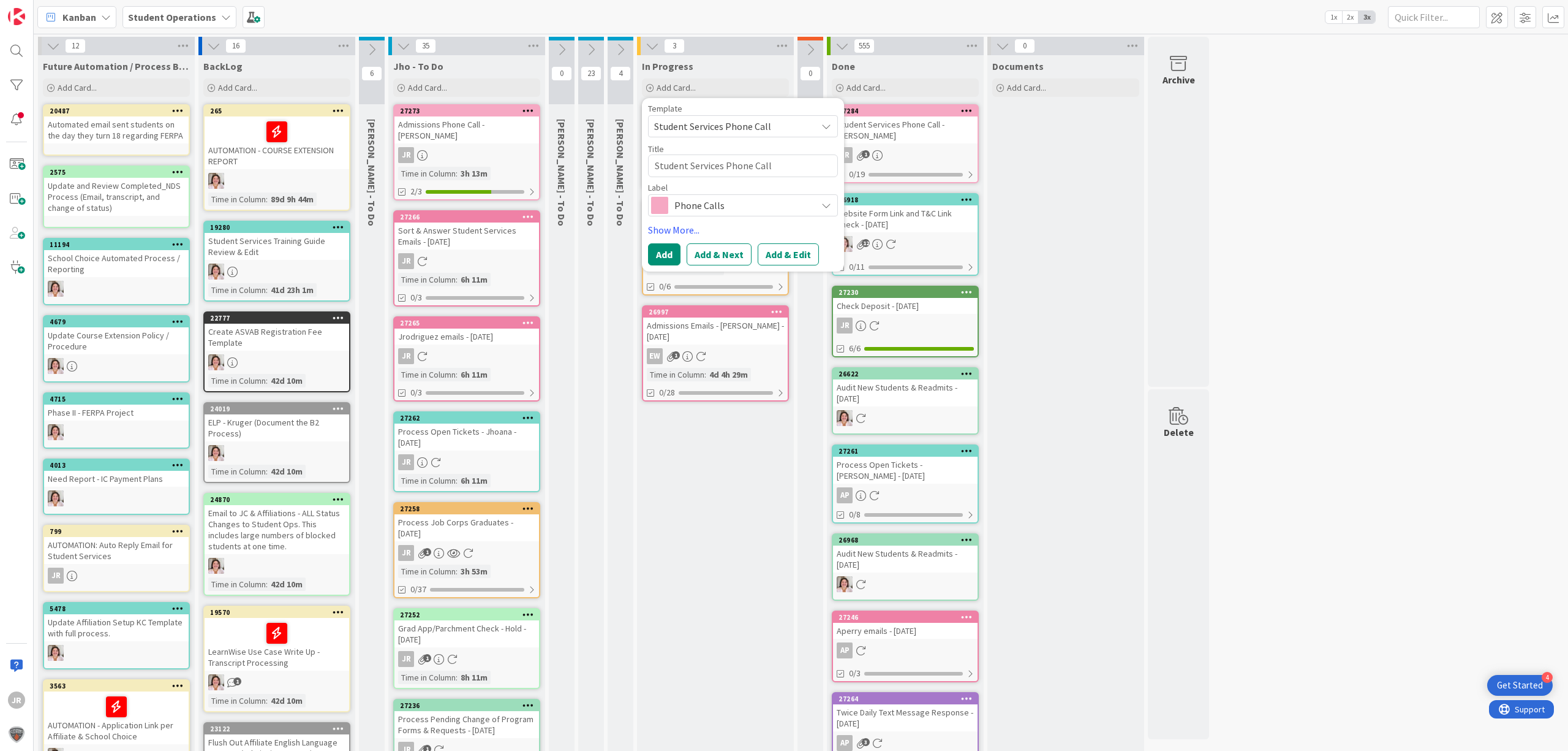
drag, startPoint x: 787, startPoint y: 258, endPoint x: 758, endPoint y: 254, distance: 29.3
click at [787, 257] on button "Add & Edit" at bounding box center [787, 255] width 61 height 22
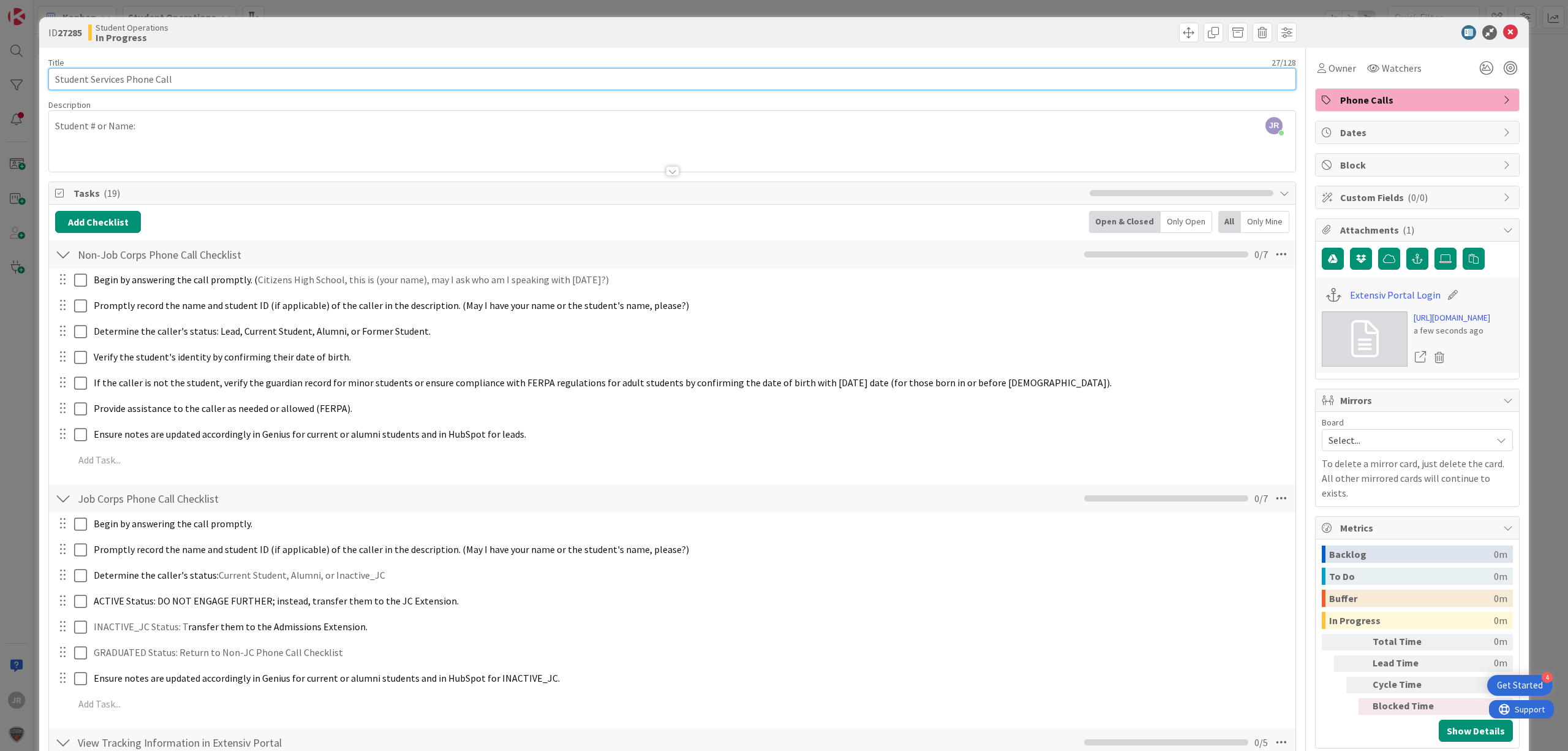
click at [226, 76] on input "Student Services Phone Call" at bounding box center [672, 79] width 1248 height 22
type input "Student Services Phone Call - [PERSON_NAME]"
click at [1328, 72] on span "Owner" at bounding box center [1341, 68] width 28 height 15
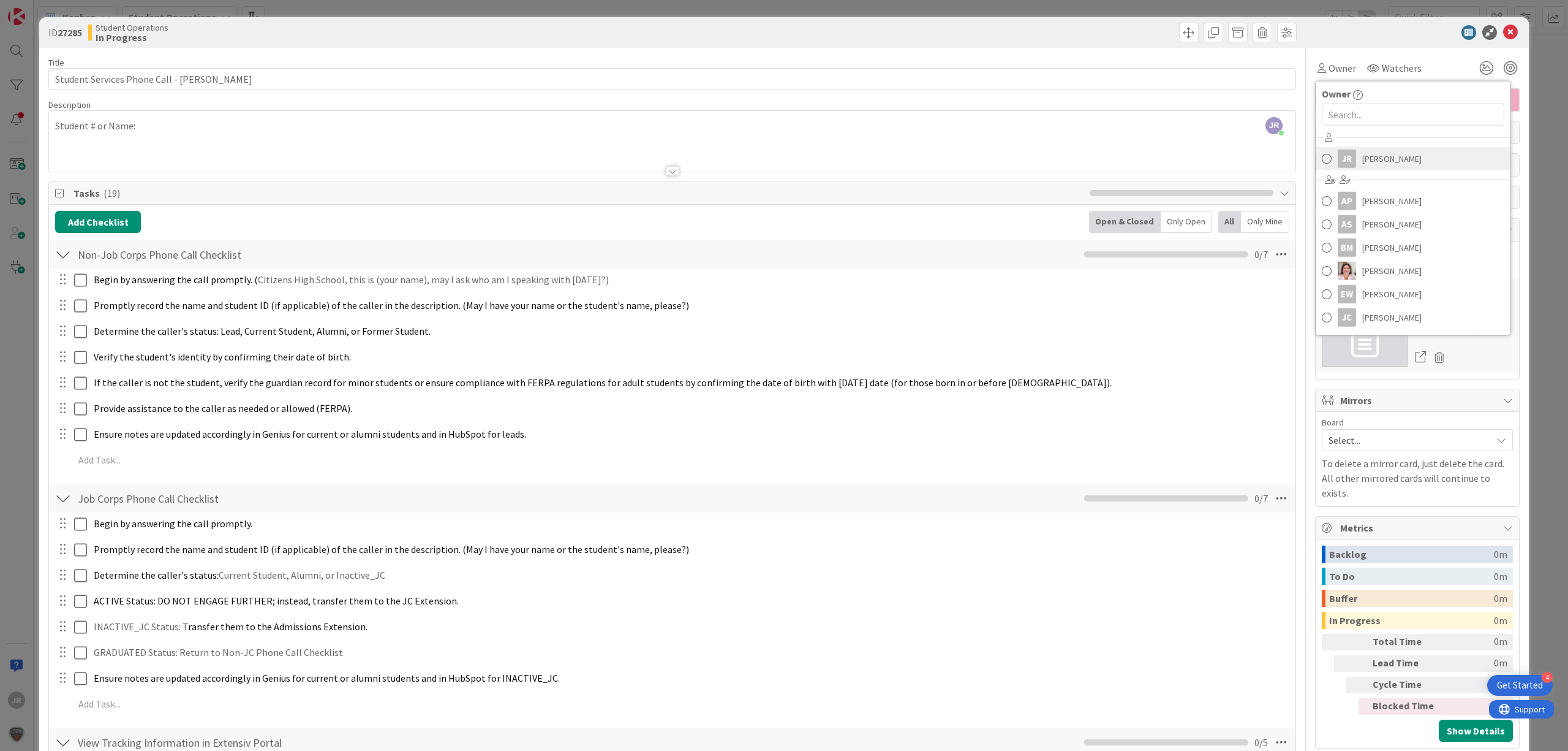
click at [1362, 162] on span "[PERSON_NAME]" at bounding box center [1391, 159] width 59 height 18
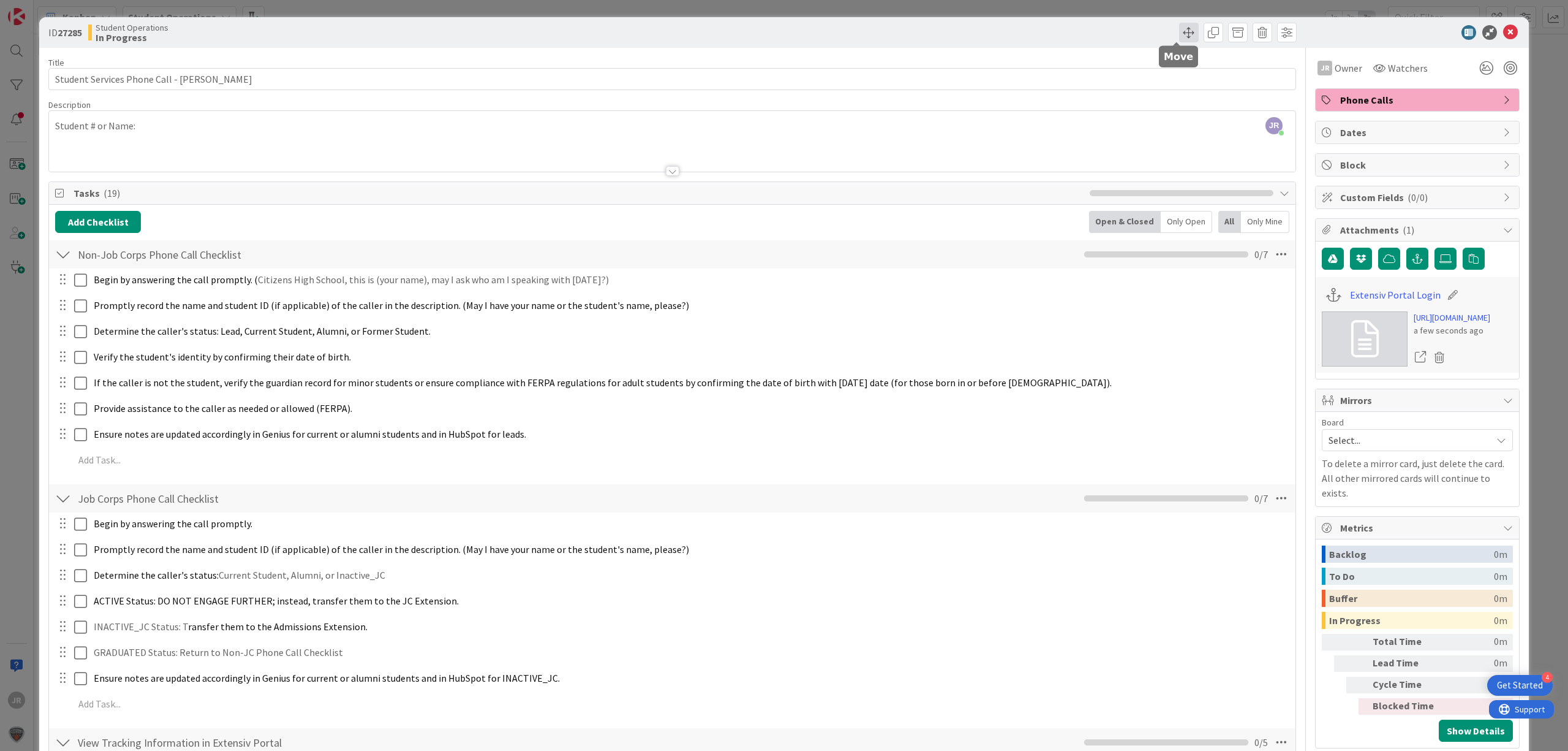
click at [1179, 35] on span at bounding box center [1188, 32] width 19 height 19
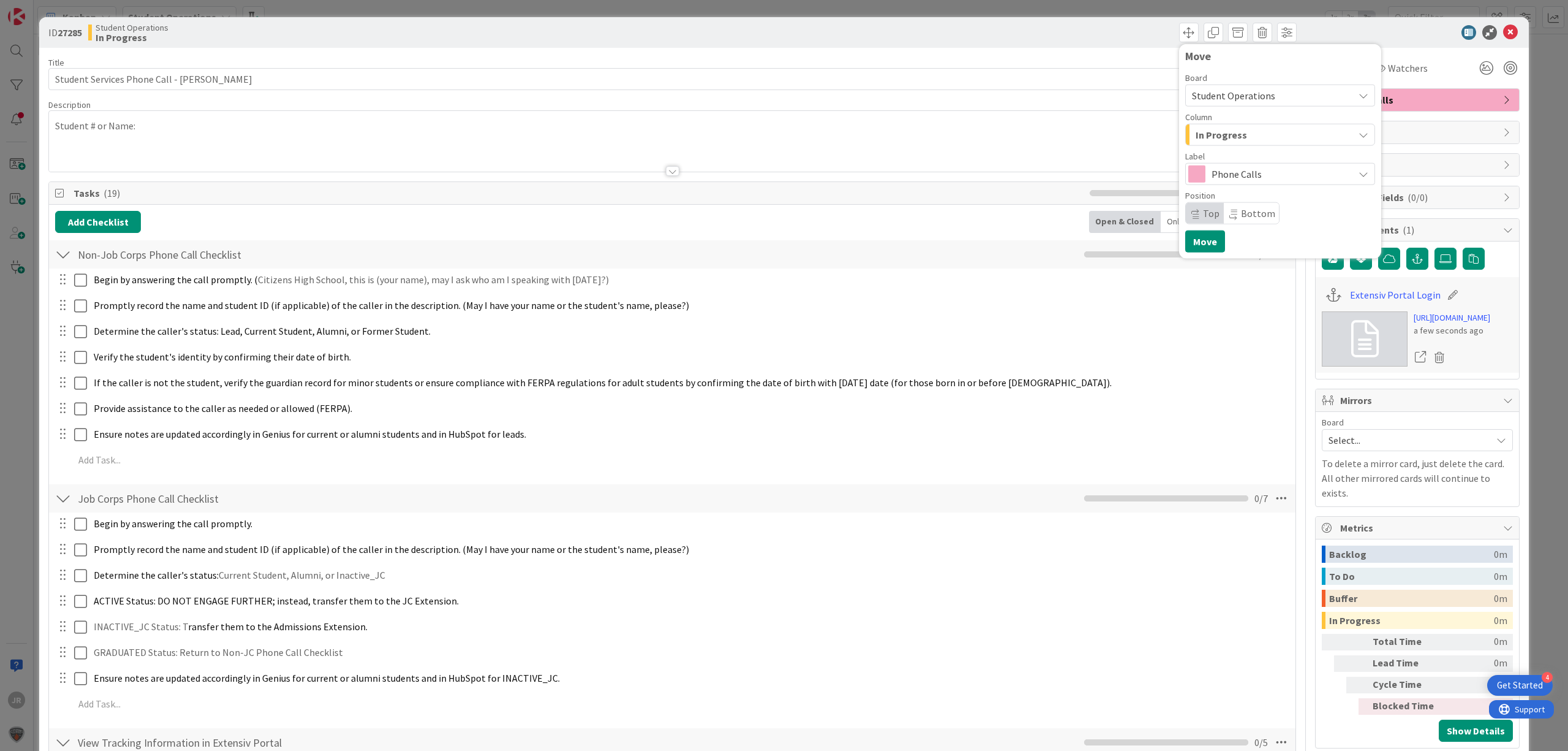
click at [1215, 132] on span "In Progress" at bounding box center [1221, 134] width 51 height 16
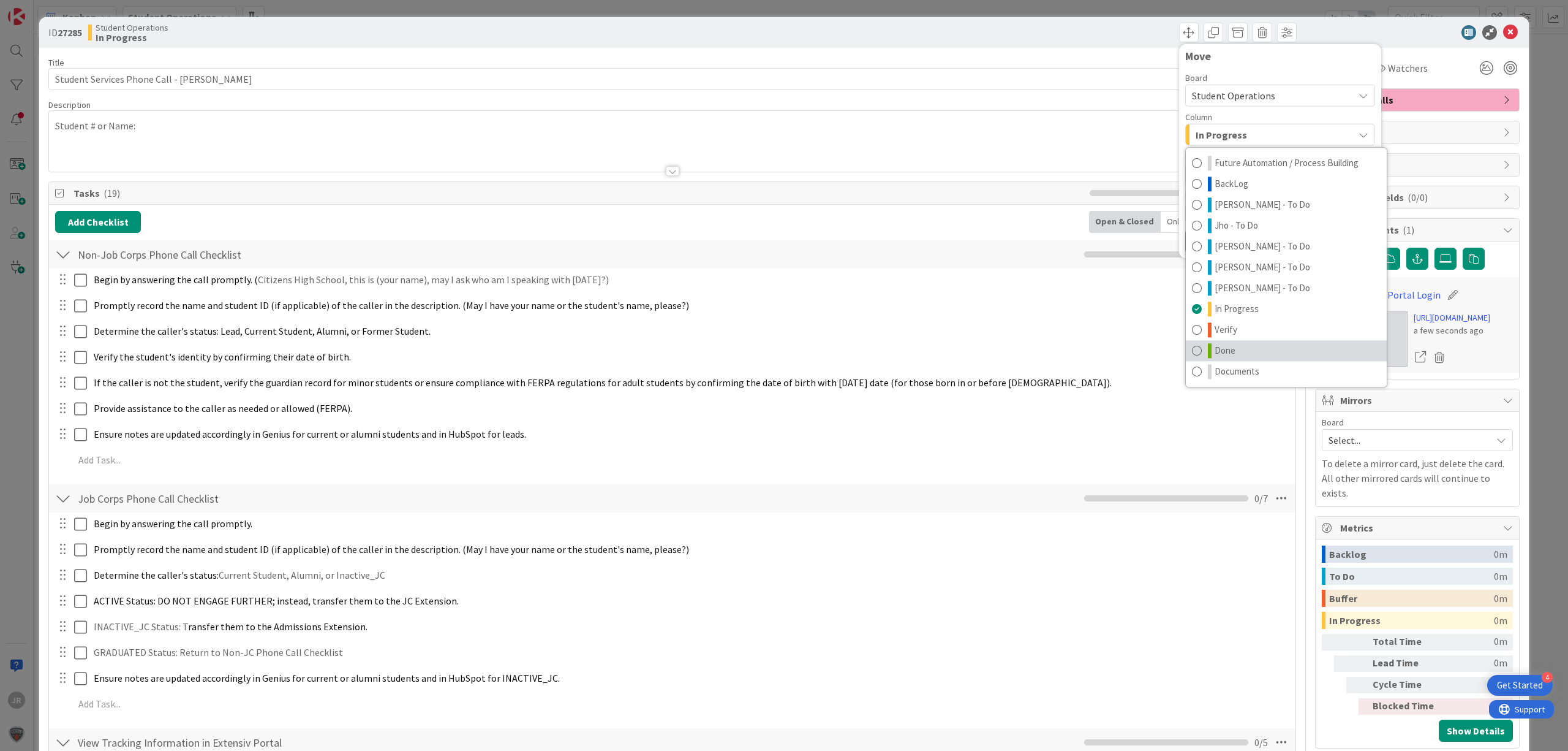
click at [1223, 342] on link "Done" at bounding box center [1286, 350] width 201 height 21
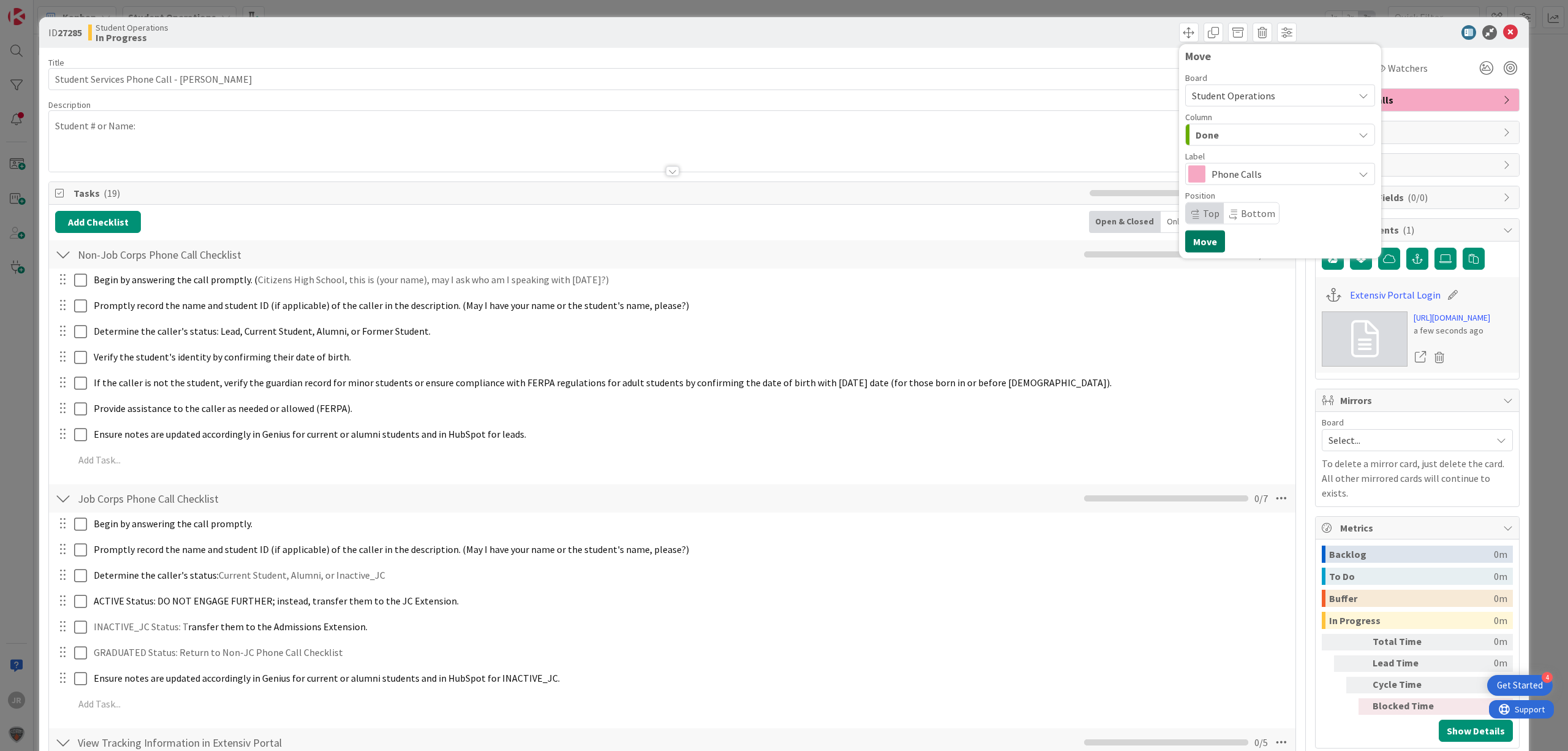
click at [1196, 238] on button "Move" at bounding box center [1205, 241] width 40 height 22
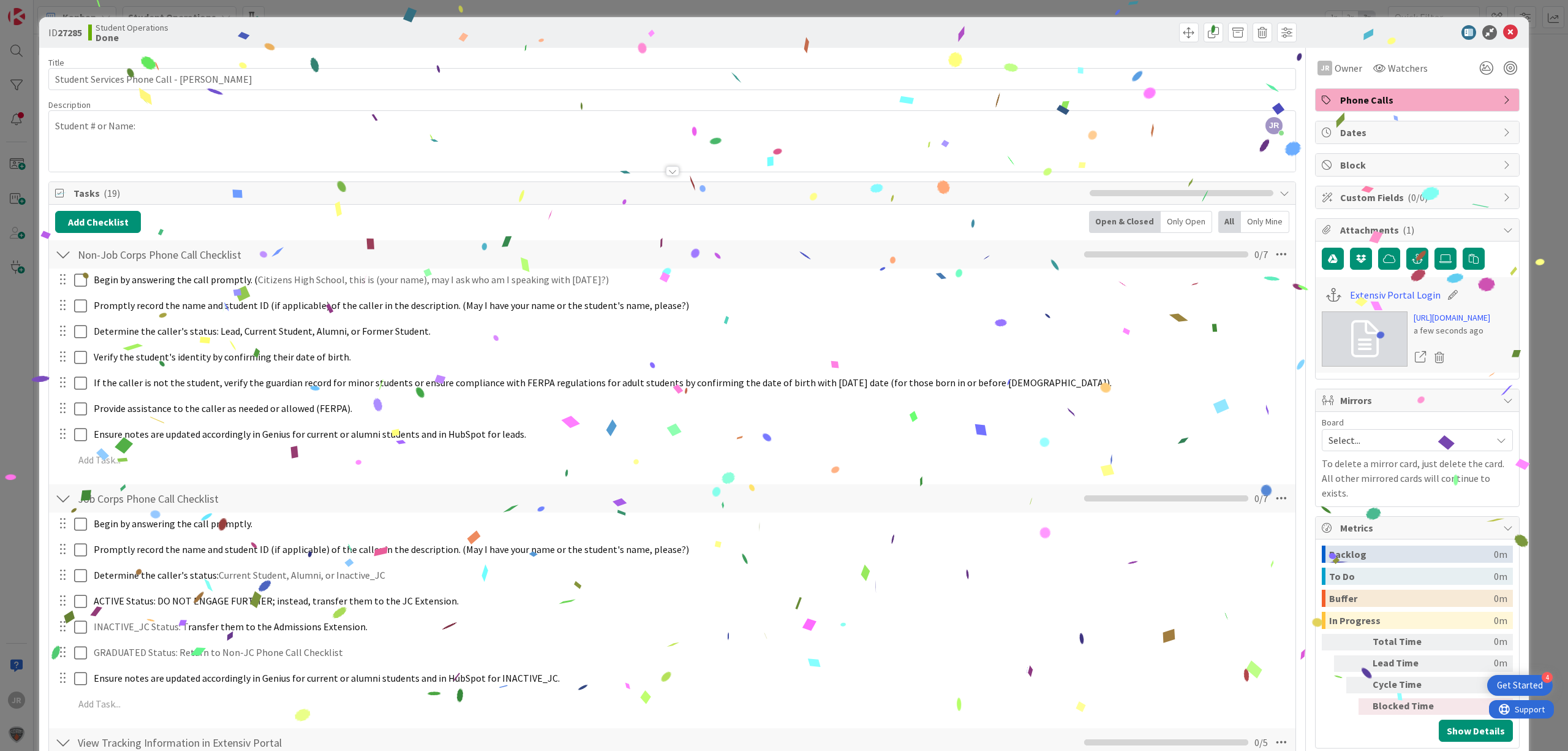
click at [517, 8] on div "ID 27285 Student Operations Done Move Move Title 44 / 128 Student Services Phon…" at bounding box center [784, 375] width 1568 height 751
